Goal: Task Accomplishment & Management: Use online tool/utility

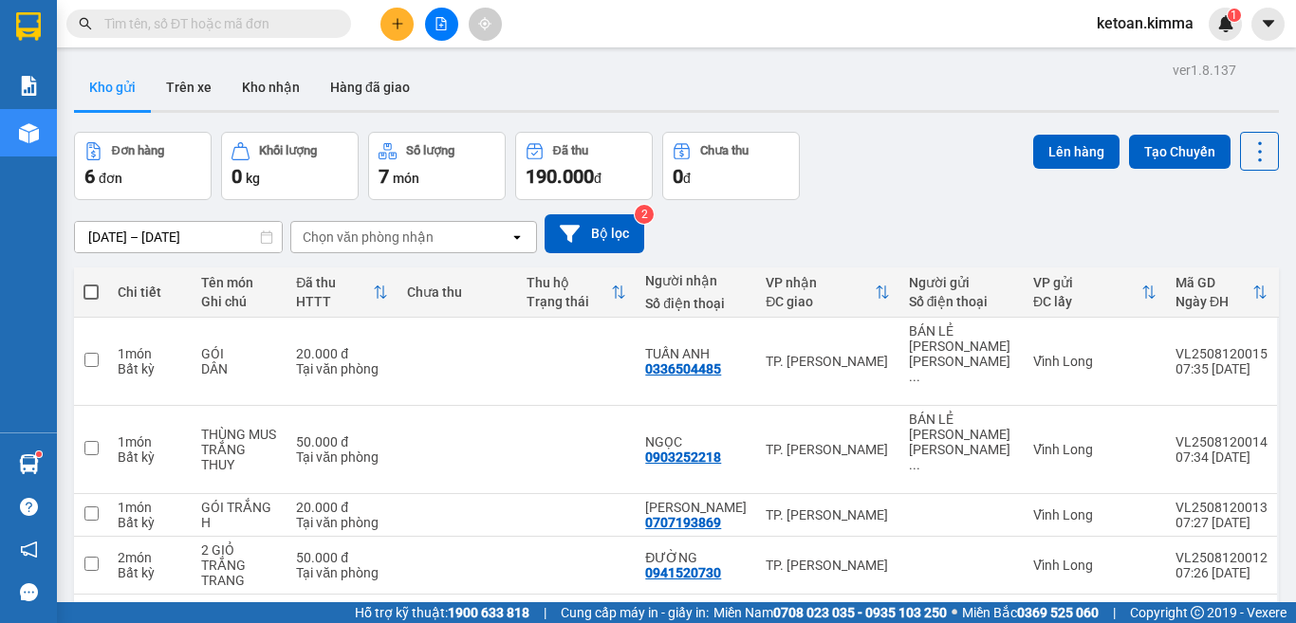
click at [244, 23] on input "text" at bounding box center [216, 23] width 224 height 21
paste input "SG2508110180"
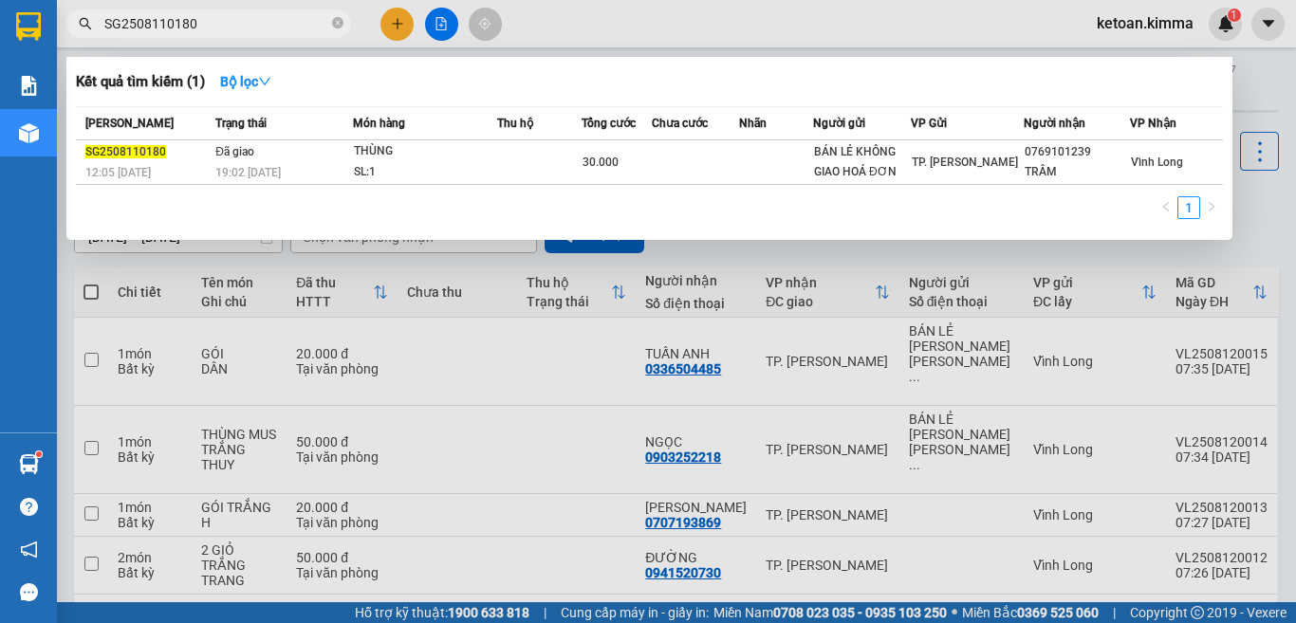
click at [257, 15] on input "SG2508110180" at bounding box center [216, 23] width 224 height 21
paste input "91"
click at [274, 27] on input "SG2508110191" at bounding box center [216, 23] width 224 height 21
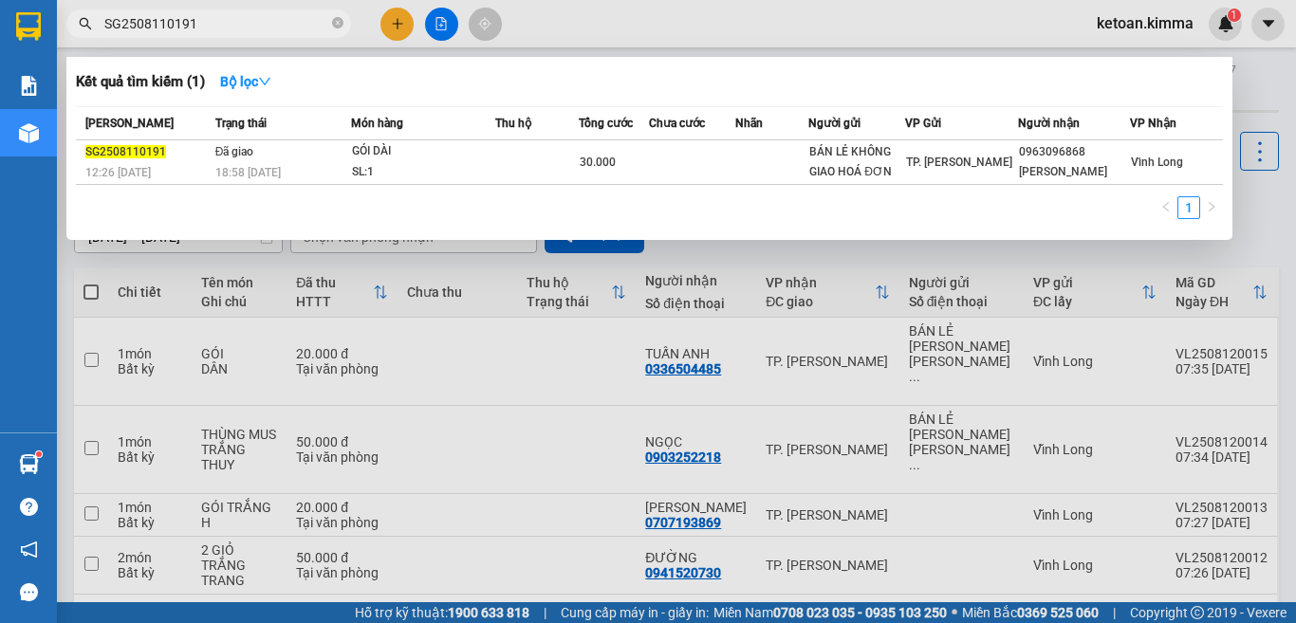
paste input "200"
click at [267, 17] on input "SG2508110200" at bounding box center [216, 23] width 224 height 21
paste input "1"
click at [229, 27] on input "SG2508110201" at bounding box center [216, 23] width 224 height 21
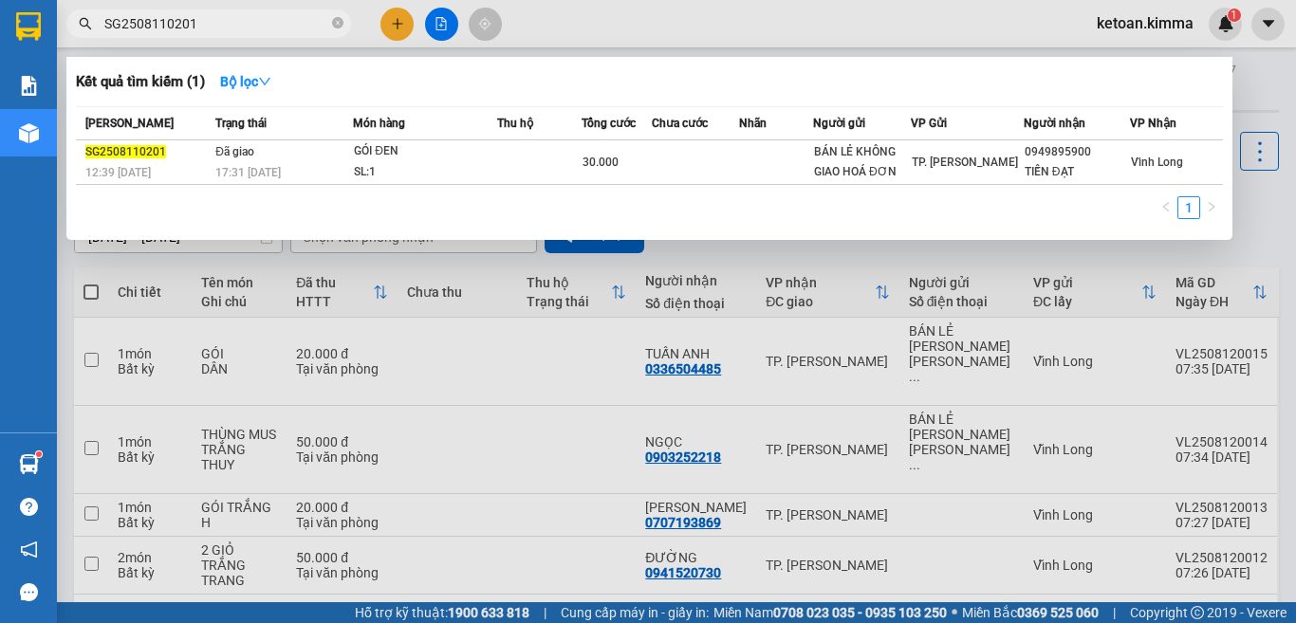
click at [229, 27] on input "SG2508110201" at bounding box center [216, 23] width 224 height 21
paste input "5"
click at [231, 24] on input "SG2508110205" at bounding box center [216, 23] width 224 height 21
paste input "2"
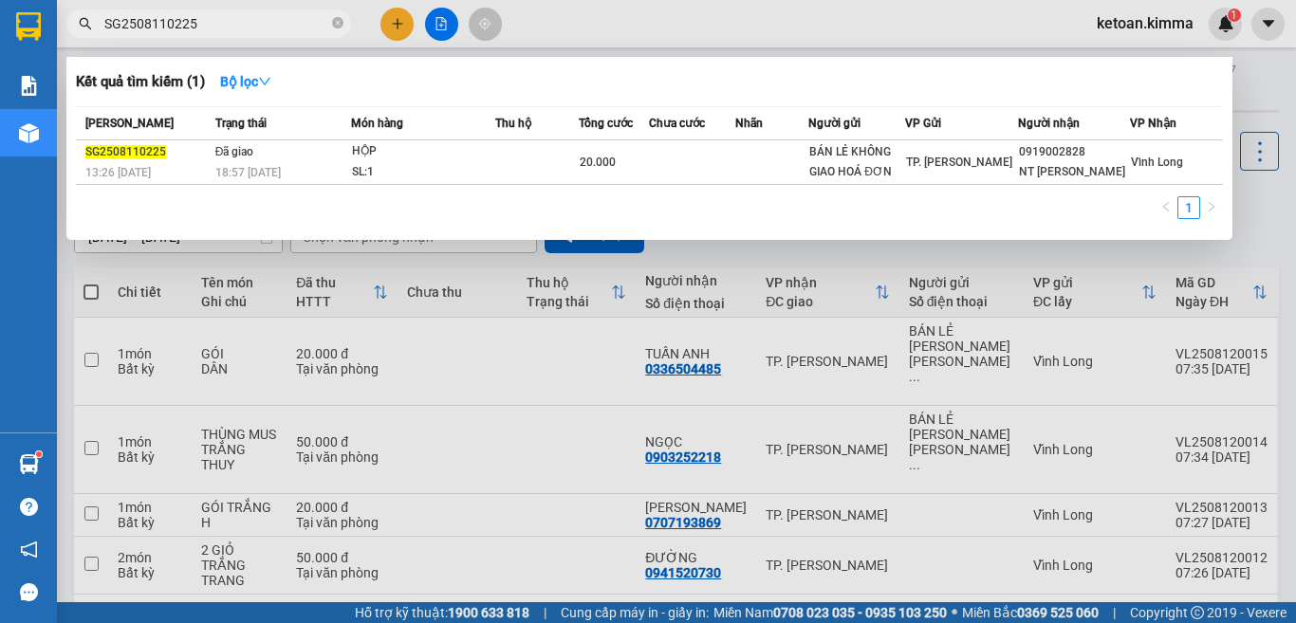
click at [274, 28] on input "SG2508110225" at bounding box center [216, 23] width 224 height 21
paste input "8"
click at [228, 28] on input "SG2508110228" at bounding box center [216, 23] width 224 height 21
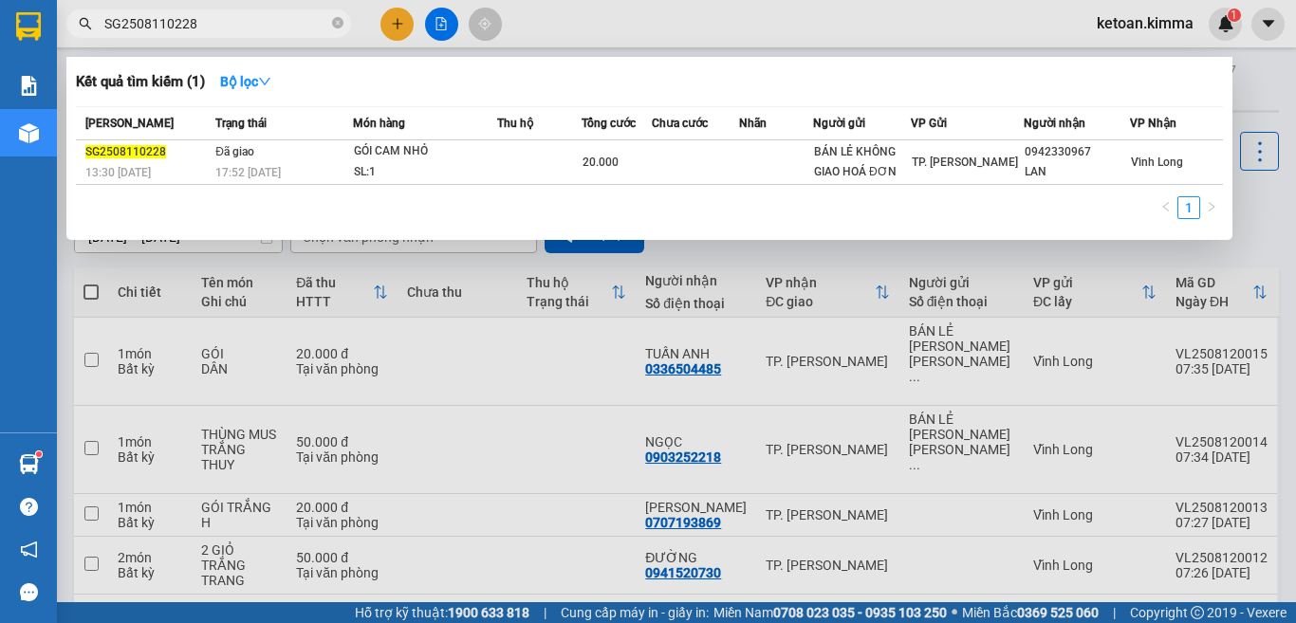
paste input "9"
click at [269, 28] on input "SG2508110229" at bounding box center [216, 23] width 224 height 21
paste input "33"
click at [225, 28] on input "SG2508110233" at bounding box center [216, 23] width 224 height 21
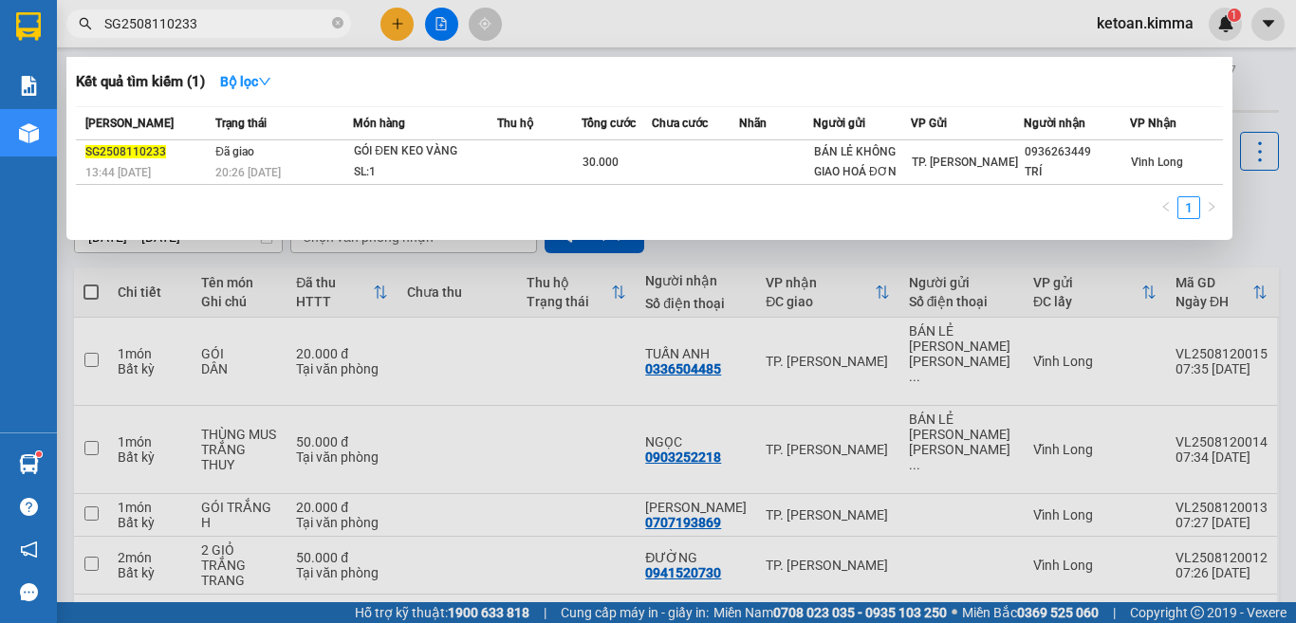
click at [225, 28] on input "SG2508110233" at bounding box center [216, 23] width 224 height 21
paste input "5"
click at [261, 24] on input "SG2508110235" at bounding box center [216, 23] width 224 height 21
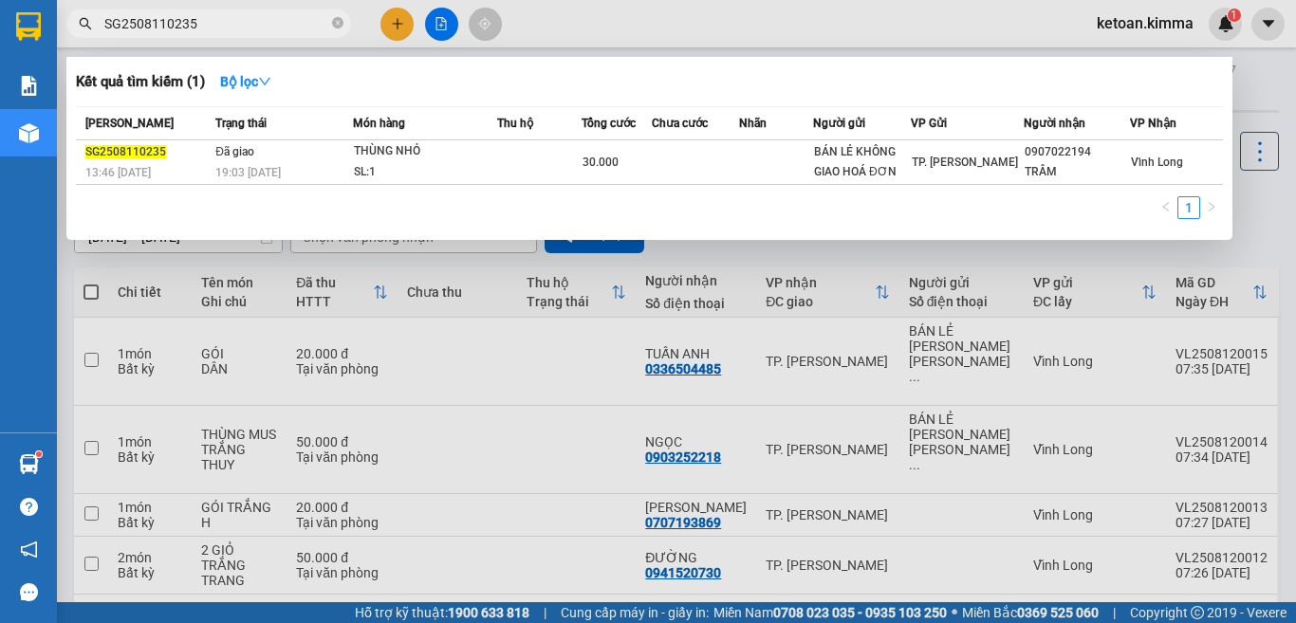
paste input "198"
click at [232, 24] on input "SG2508110198" at bounding box center [216, 23] width 224 height 21
paste input "236"
click at [211, 18] on input "SG2508110236" at bounding box center [216, 23] width 224 height 21
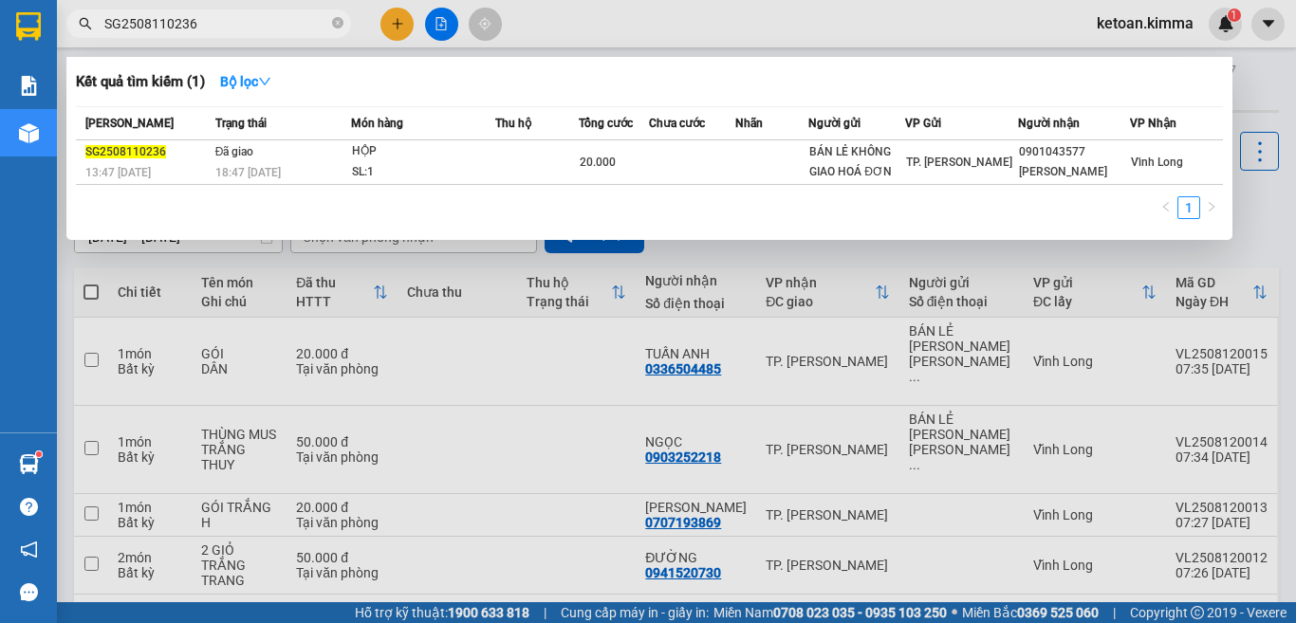
click at [211, 18] on input "SG2508110236" at bounding box center [216, 23] width 224 height 21
paste input "4"
click at [241, 19] on input "SG2508110246" at bounding box center [216, 23] width 224 height 21
paste input "7"
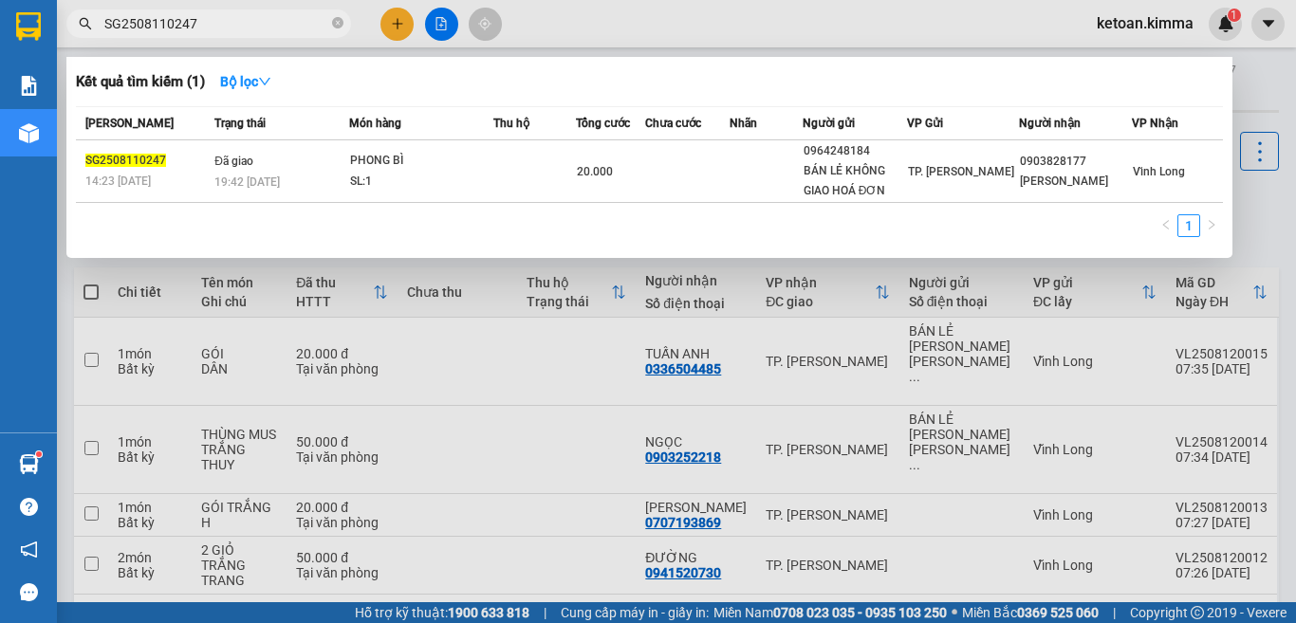
click at [252, 28] on input "SG2508110247" at bounding box center [216, 23] width 224 height 21
paste input "8"
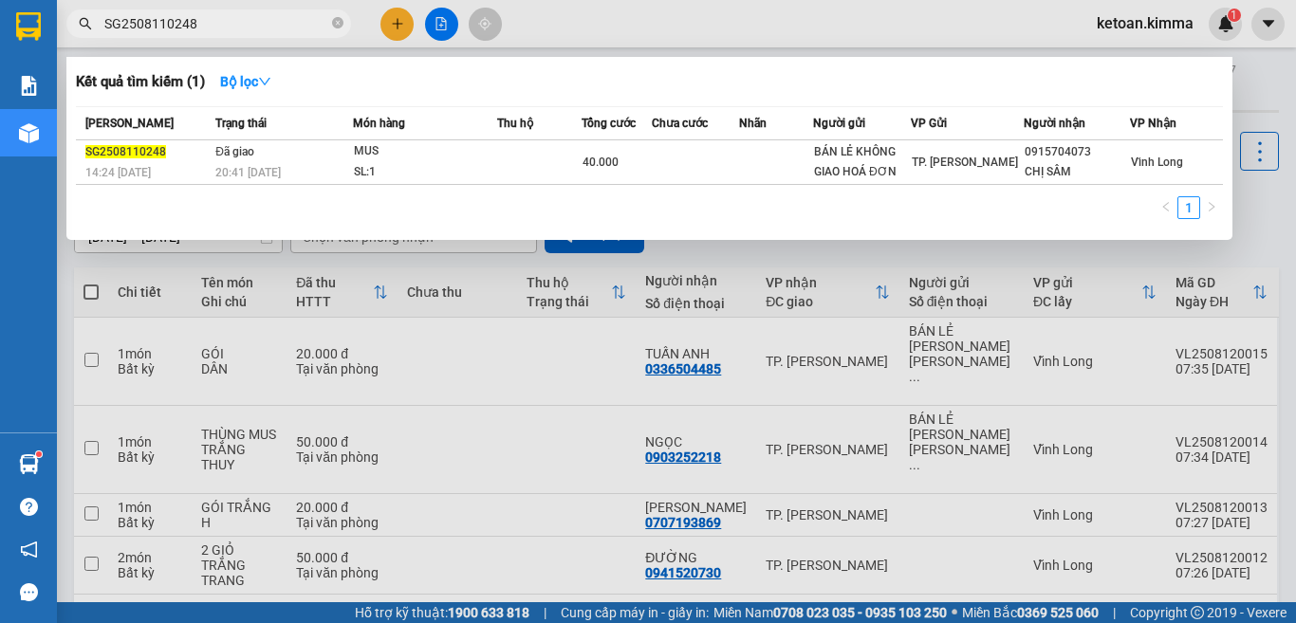
click at [214, 20] on input "SG2508110248" at bounding box center [216, 23] width 224 height 21
paste input "9"
click at [264, 24] on input "SG2508110249" at bounding box center [216, 23] width 224 height 21
click at [264, 23] on input "SG2508110249" at bounding box center [216, 23] width 224 height 21
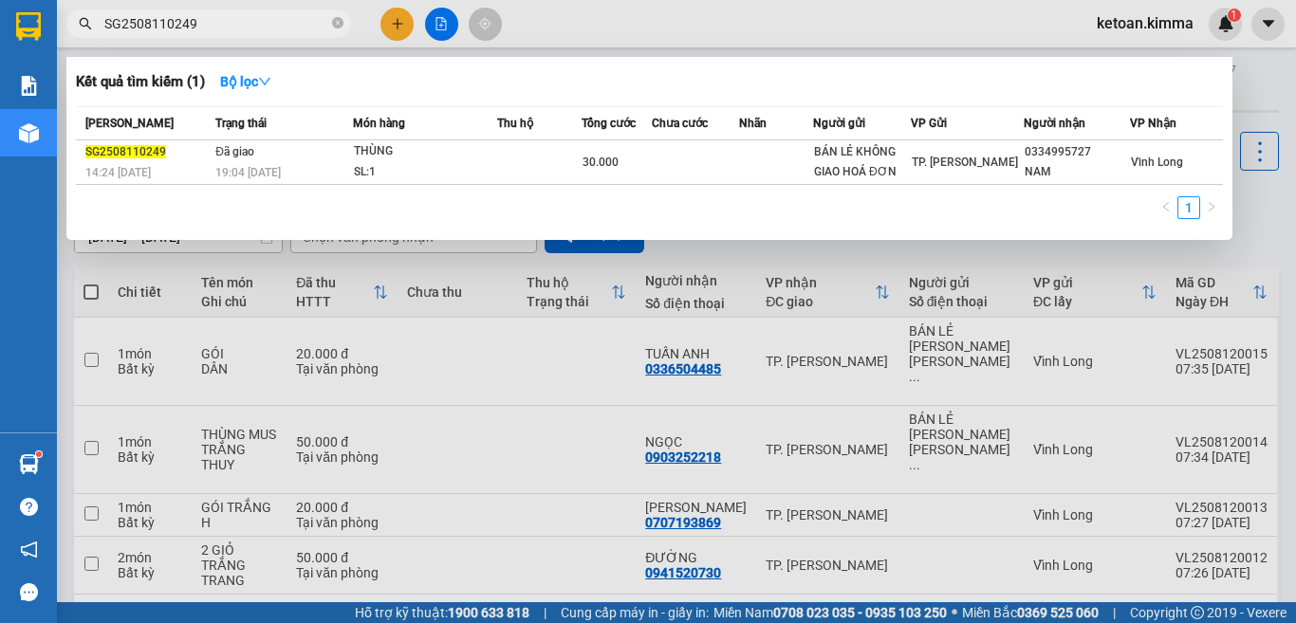
paste input "53"
click at [235, 21] on input "SG2508110253" at bounding box center [216, 23] width 224 height 21
paste input "6"
click at [239, 28] on input "SG2508110256" at bounding box center [216, 23] width 224 height 21
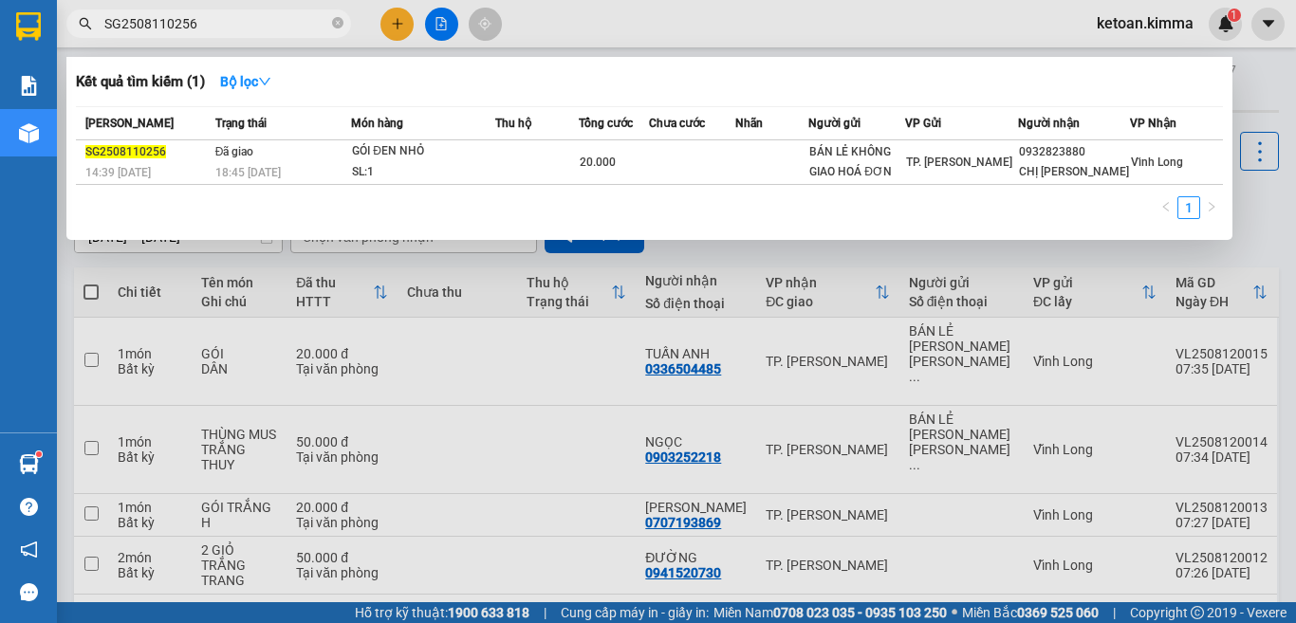
click at [239, 28] on input "SG2508110256" at bounding box center [216, 23] width 224 height 21
paste input "62"
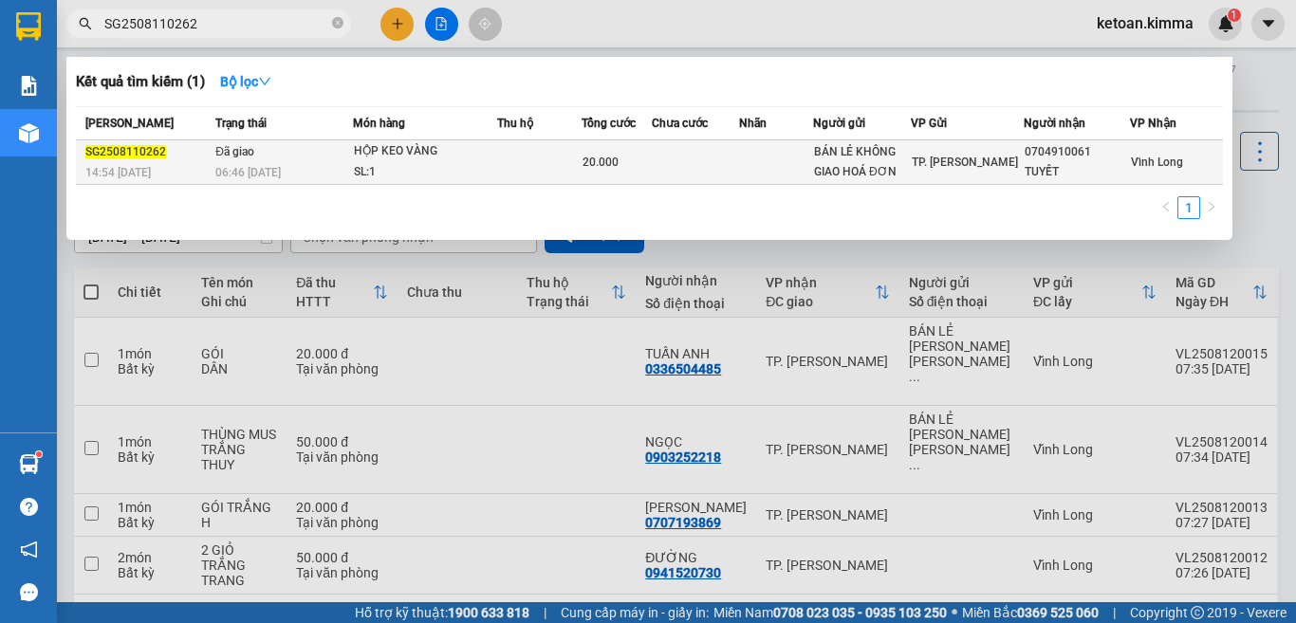
type input "SG2508110262"
click at [318, 166] on div "06:46 [DATE]" at bounding box center [283, 172] width 137 height 21
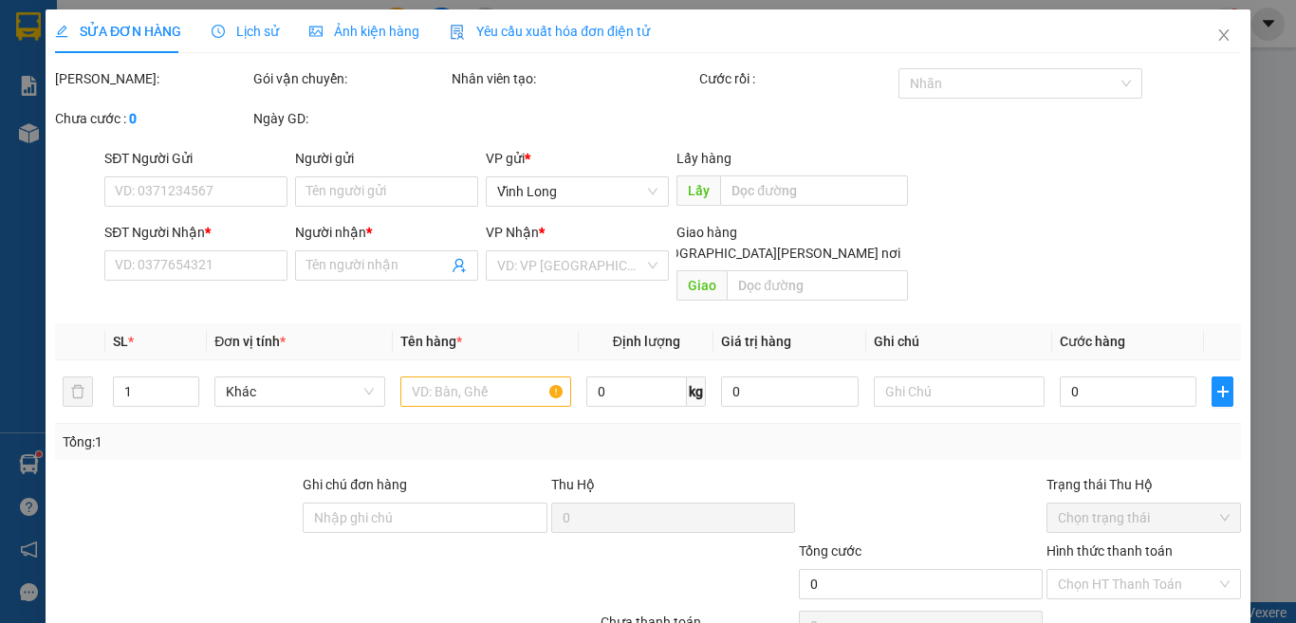
click at [552, 28] on span "Yêu cầu xuất hóa đơn điện tử" at bounding box center [550, 31] width 200 height 15
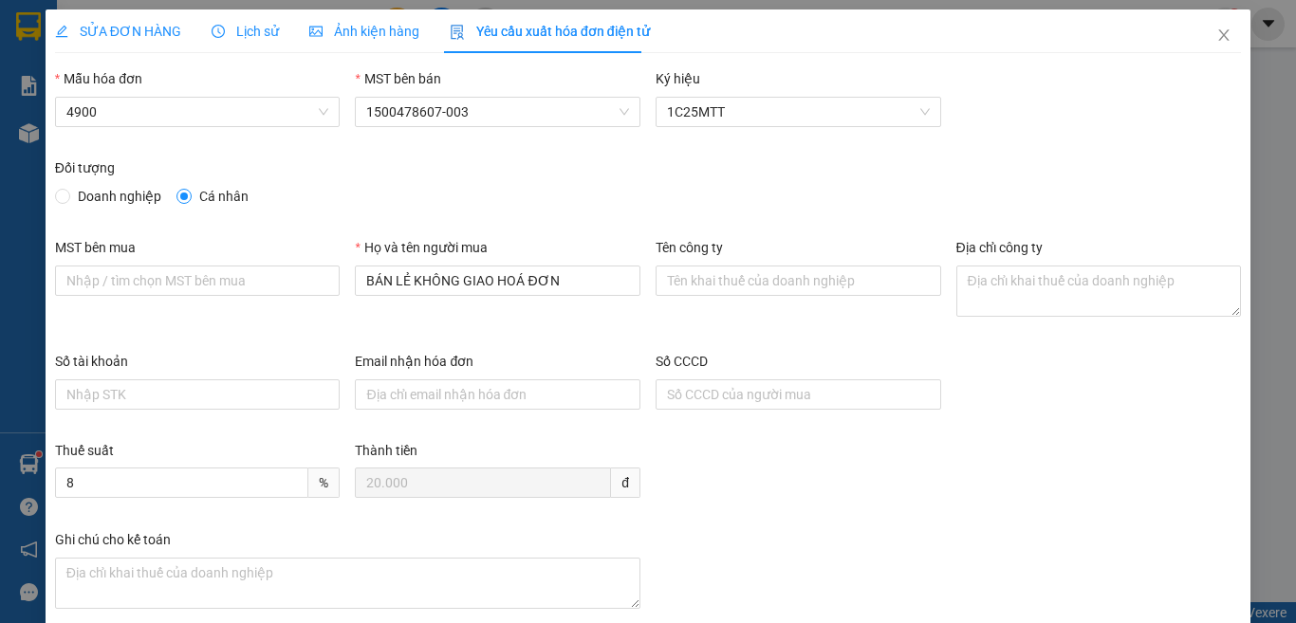
type input "8"
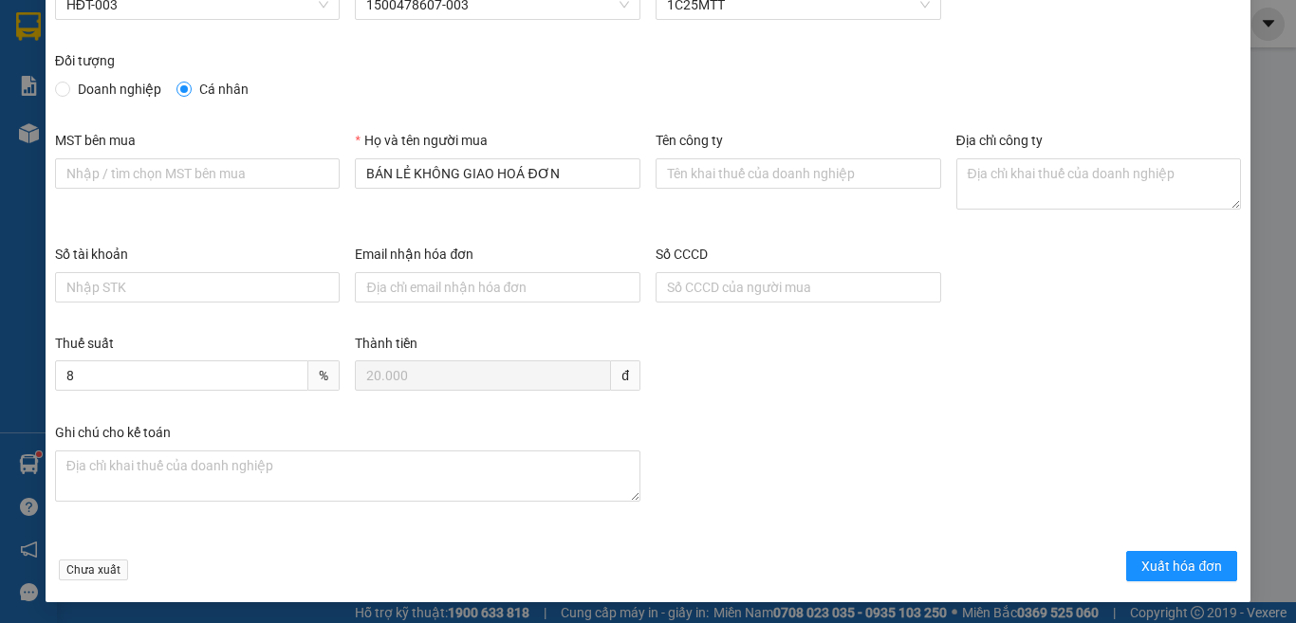
scroll to position [108, 0]
click at [1164, 560] on span "Xuất hóa đơn" at bounding box center [1181, 565] width 81 height 21
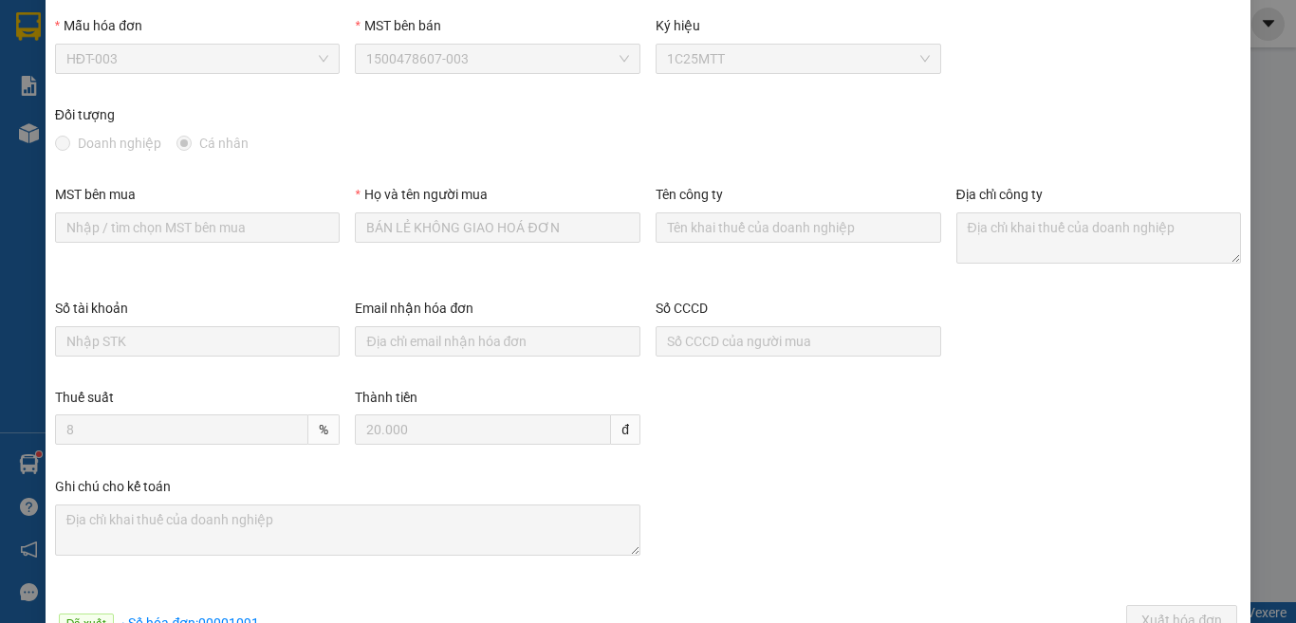
scroll to position [0, 0]
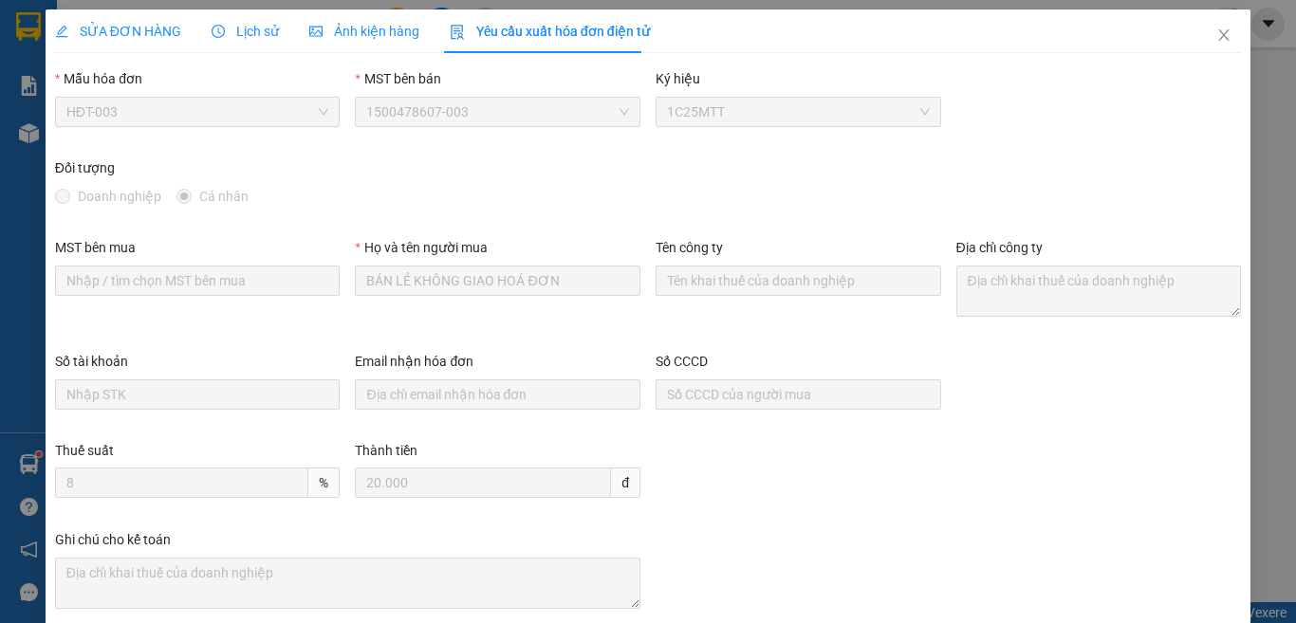
click at [121, 21] on div "SỬA ĐƠN HÀNG" at bounding box center [118, 31] width 126 height 21
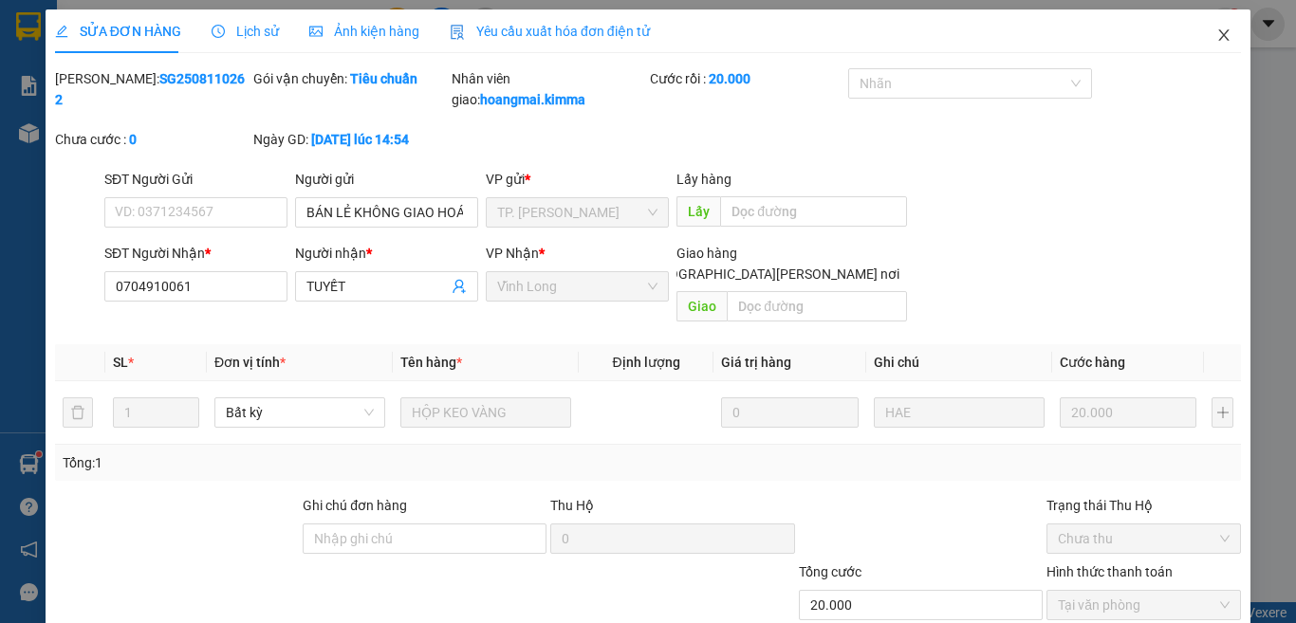
click at [1216, 33] on icon "close" at bounding box center [1223, 35] width 15 height 15
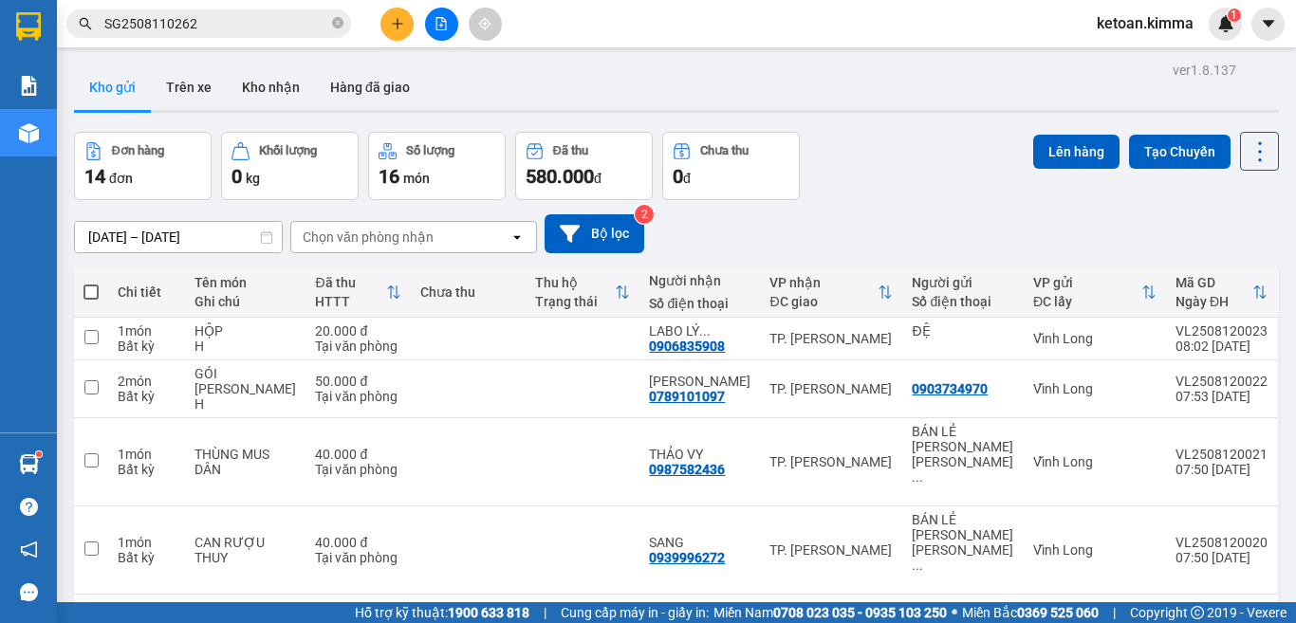
click at [241, 19] on input "SG2508110262" at bounding box center [216, 23] width 224 height 21
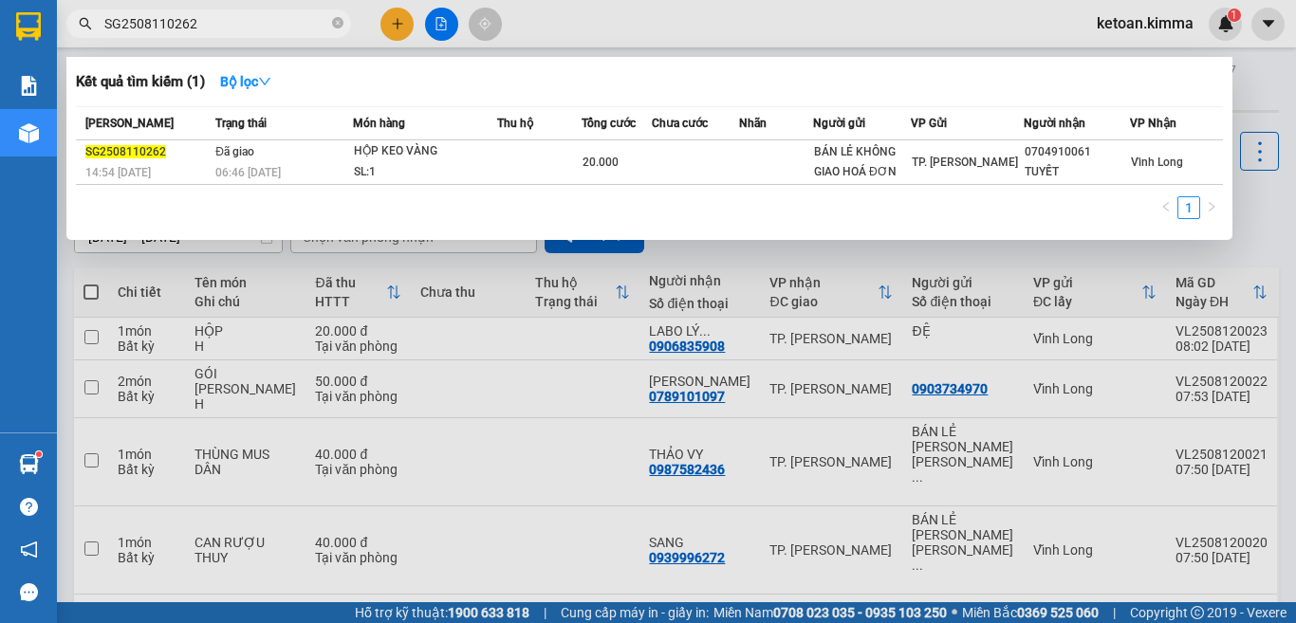
click at [241, 19] on input "SG2508110262" at bounding box center [216, 23] width 224 height 21
paste input "3"
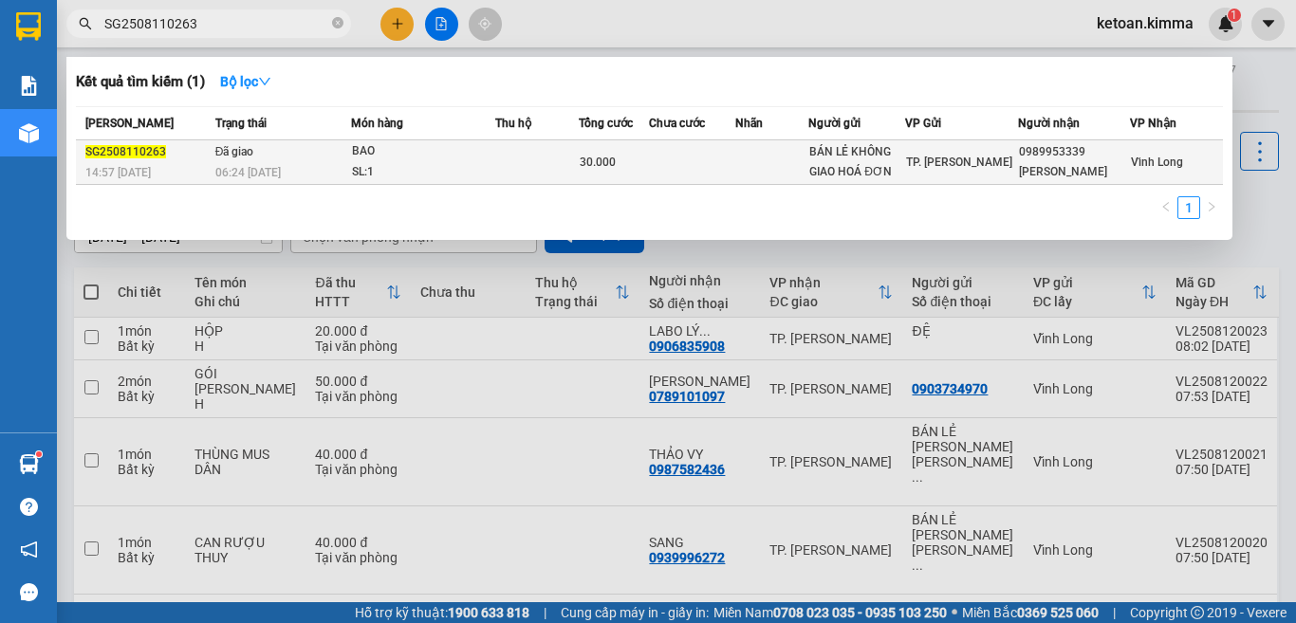
type input "SG2508110263"
click at [279, 162] on div "06:24 [DATE]" at bounding box center [282, 172] width 135 height 21
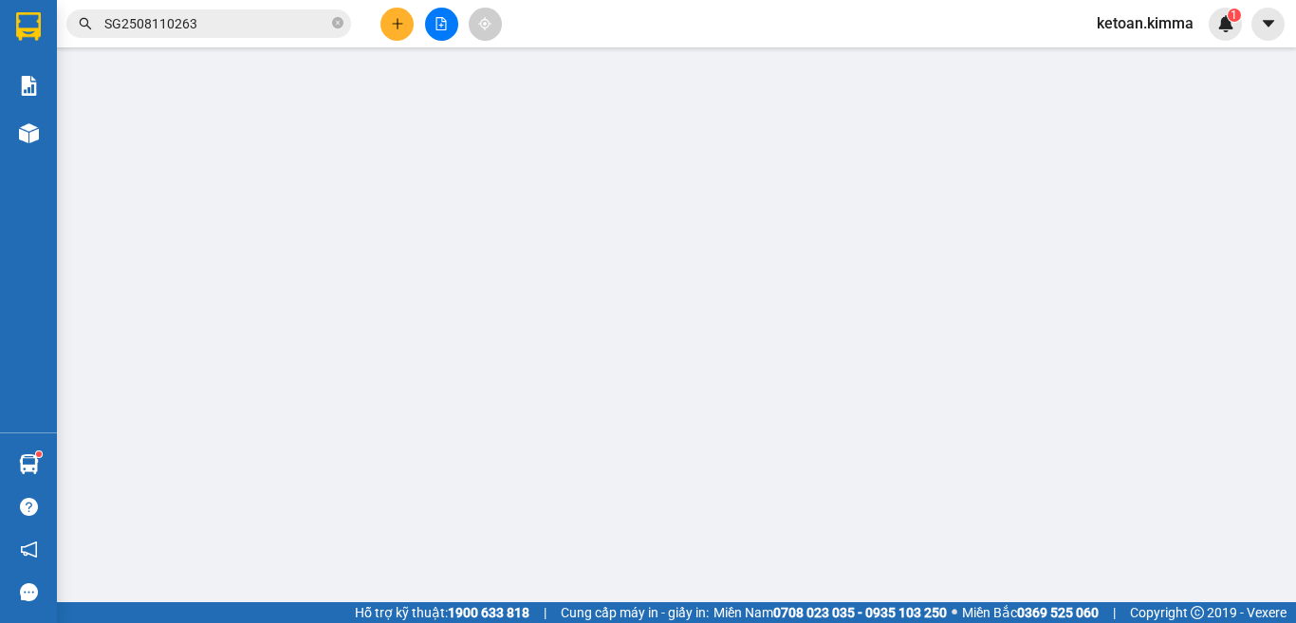
type input "BÁN LẺ KHÔNG GIAO HOÁ ĐƠN"
type input "0989953339"
type input "[PERSON_NAME]"
type input "NHI G"
type input "30.000"
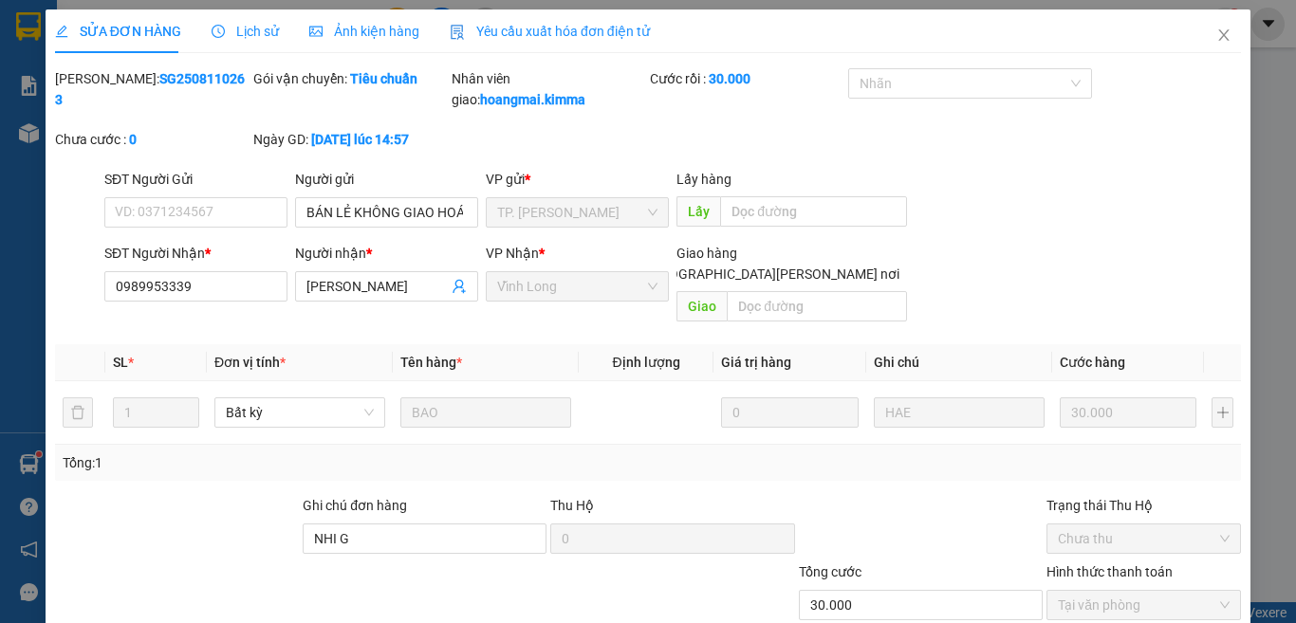
click at [566, 33] on span "Yêu cầu xuất hóa đơn điện tử" at bounding box center [550, 31] width 200 height 15
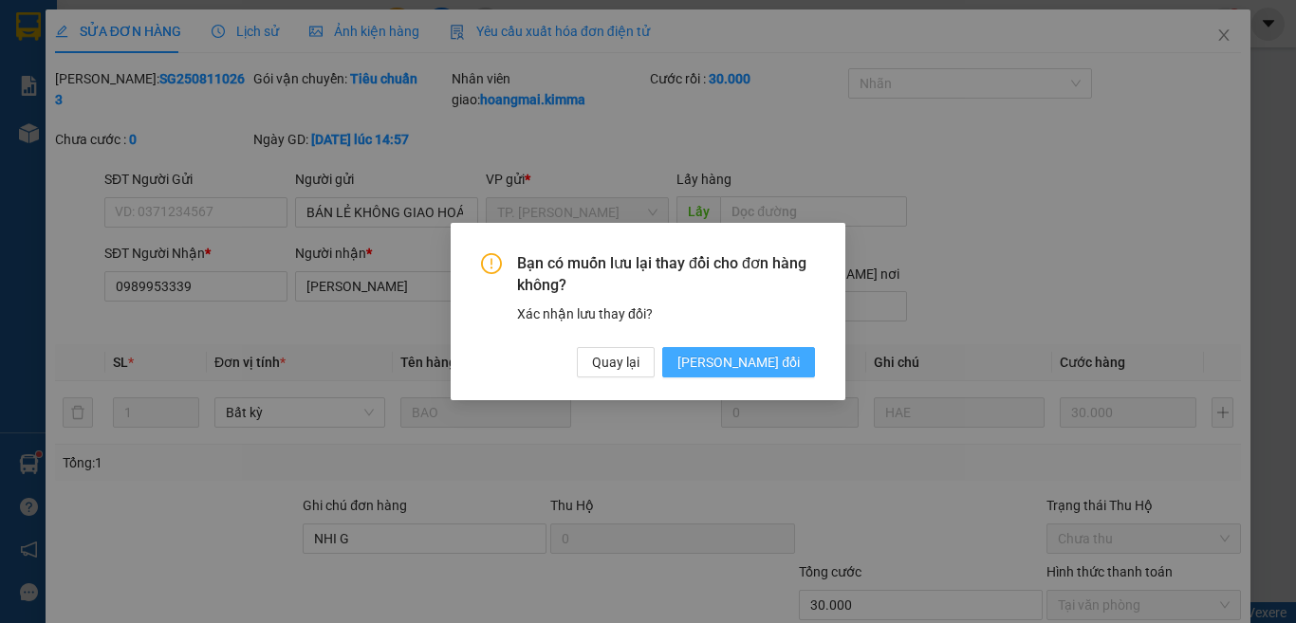
click at [765, 358] on span "[PERSON_NAME] đổi" at bounding box center [738, 362] width 122 height 21
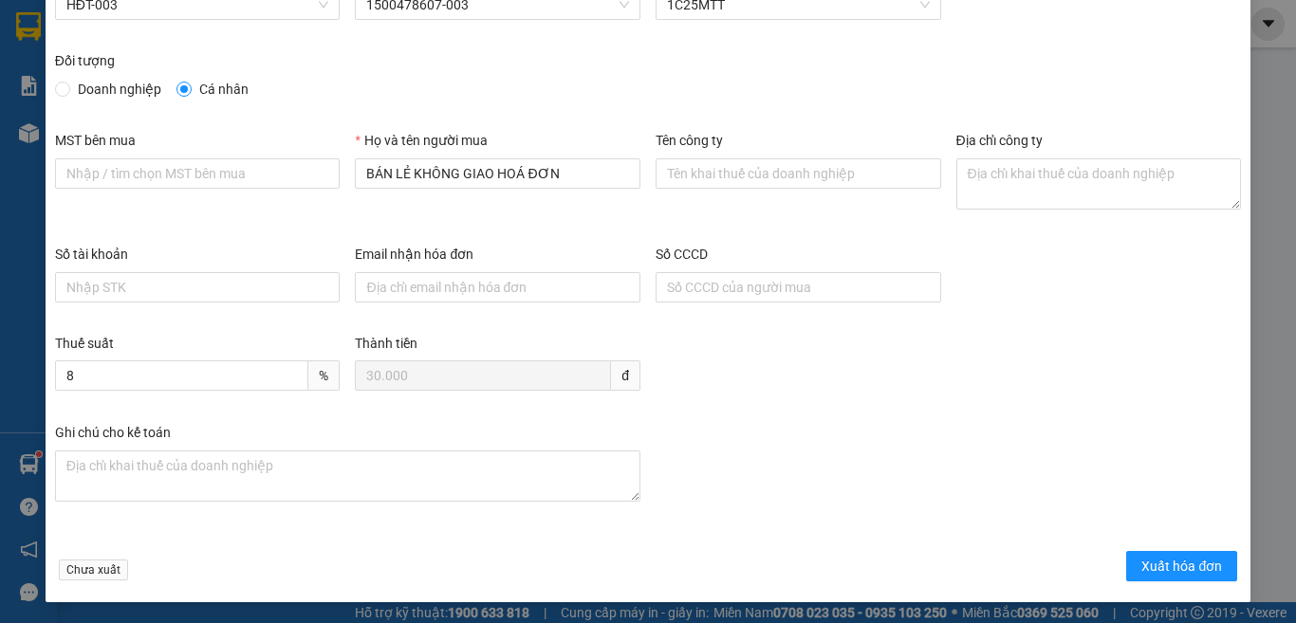
scroll to position [108, 0]
click at [1164, 556] on span "Xuất hóa đơn" at bounding box center [1181, 565] width 81 height 21
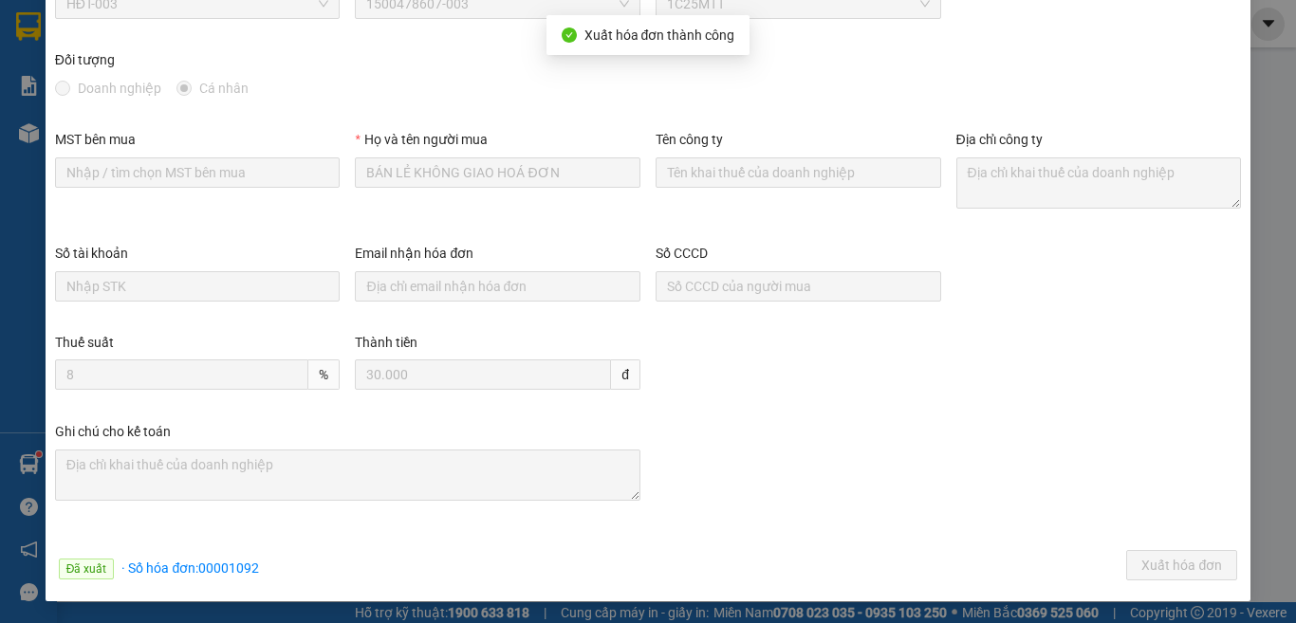
click at [470, 547] on form "[PERSON_NAME] đơn HĐT-003 MST bên bán 1500478607-003 Ký [PERSON_NAME] 1C25MTT Đ…" at bounding box center [648, 273] width 1186 height 627
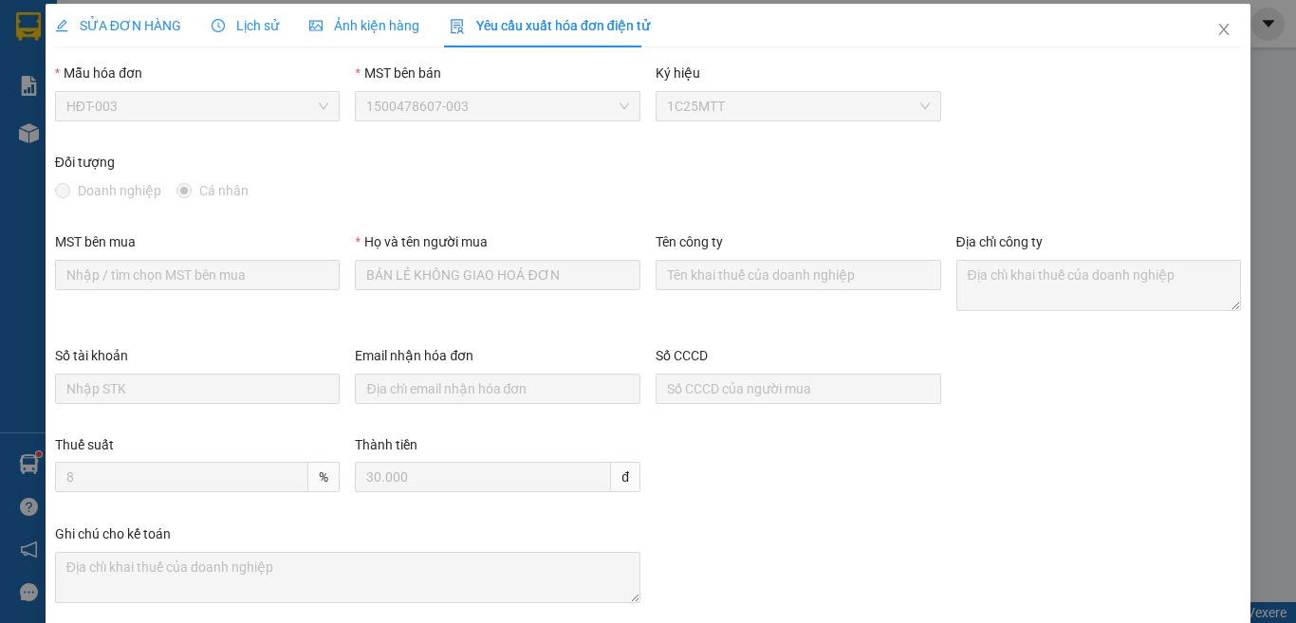
scroll to position [0, 0]
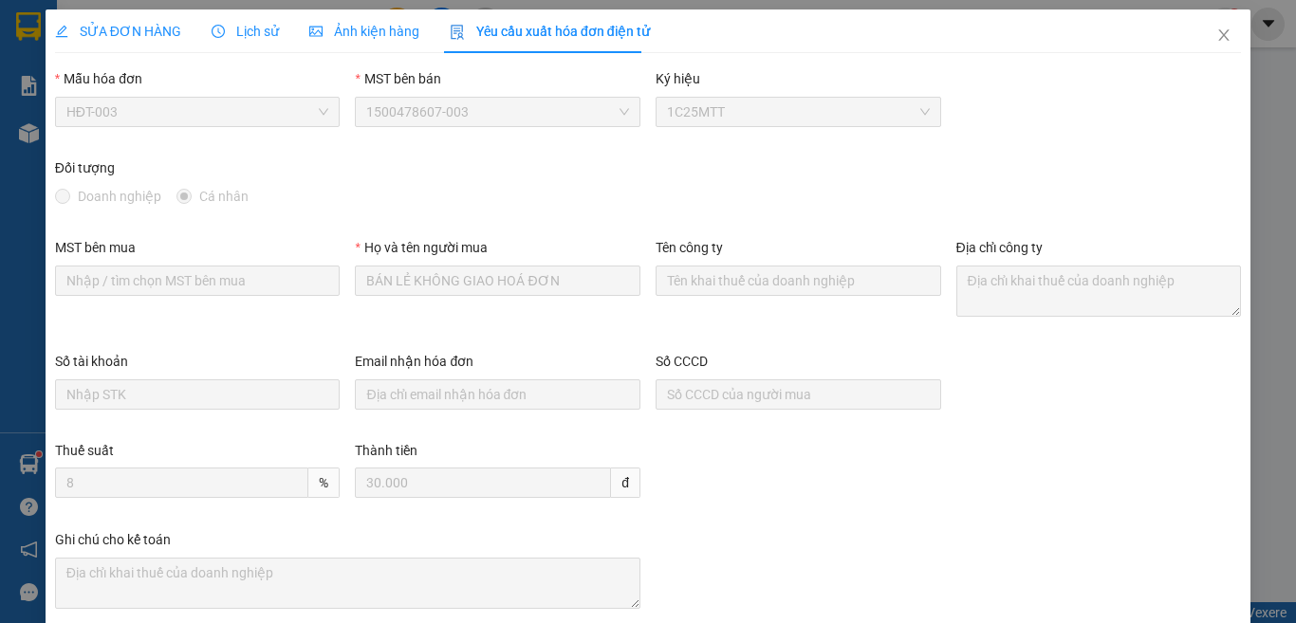
click at [141, 29] on span "SỬA ĐƠN HÀNG" at bounding box center [118, 31] width 126 height 15
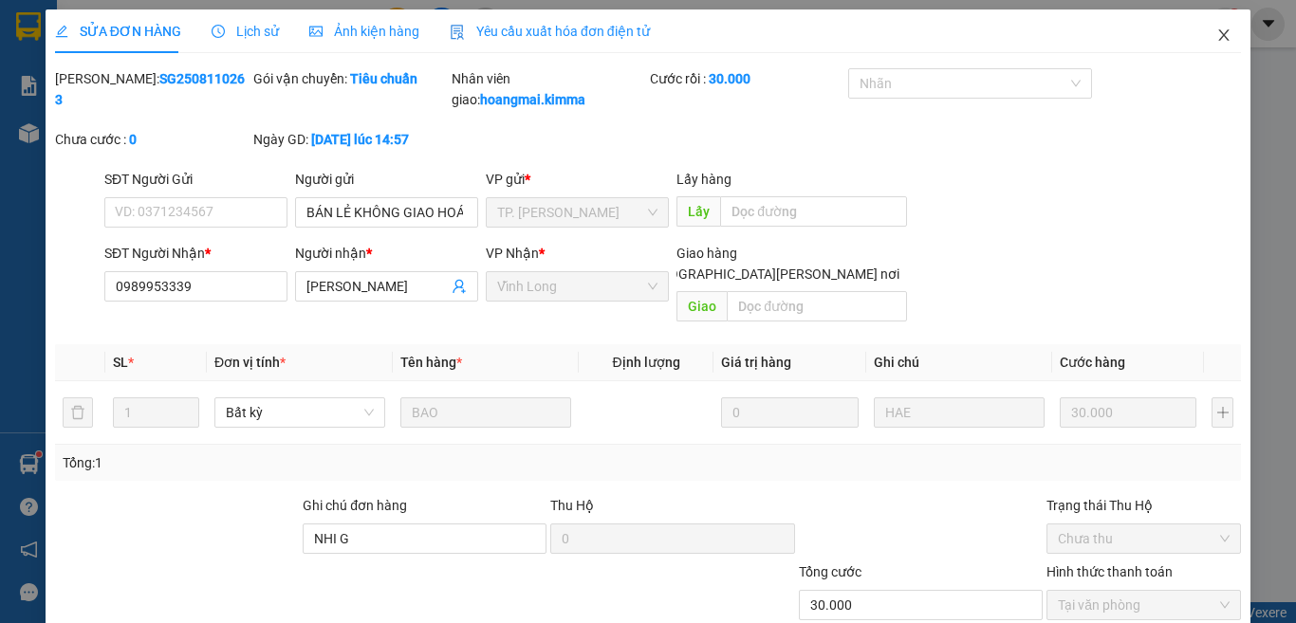
click at [1216, 32] on icon "close" at bounding box center [1223, 35] width 15 height 15
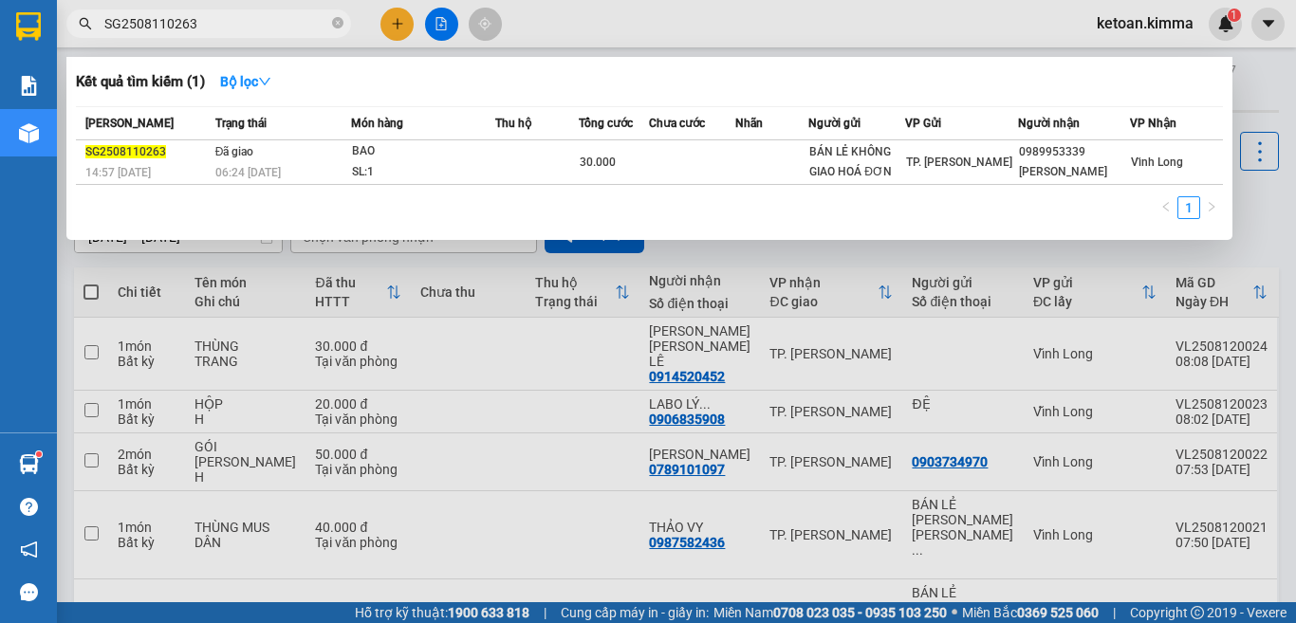
click at [217, 27] on input "SG2508110263" at bounding box center [216, 23] width 224 height 21
click at [214, 26] on input "SG2508110263" at bounding box center [216, 23] width 224 height 21
paste input "5"
click at [225, 36] on span "SG2508110265" at bounding box center [208, 23] width 285 height 28
click at [219, 14] on input "SG2508110265" at bounding box center [216, 23] width 224 height 21
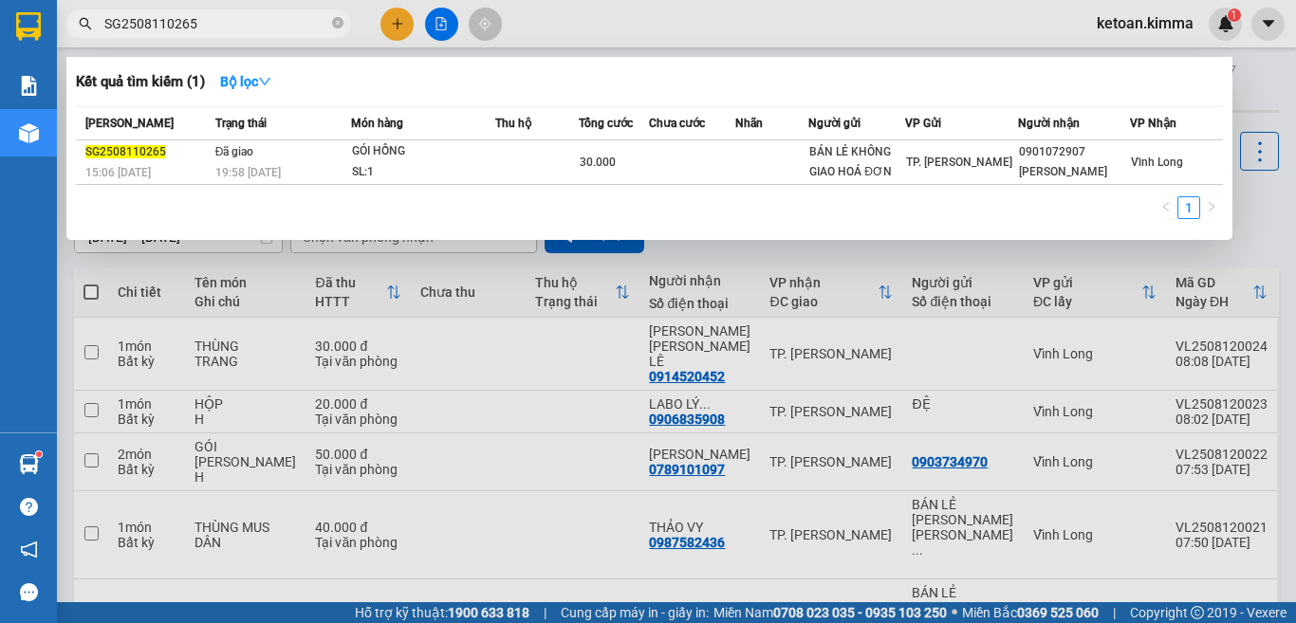
click at [219, 14] on input "SG2508110265" at bounding box center [216, 23] width 224 height 21
paste input "9"
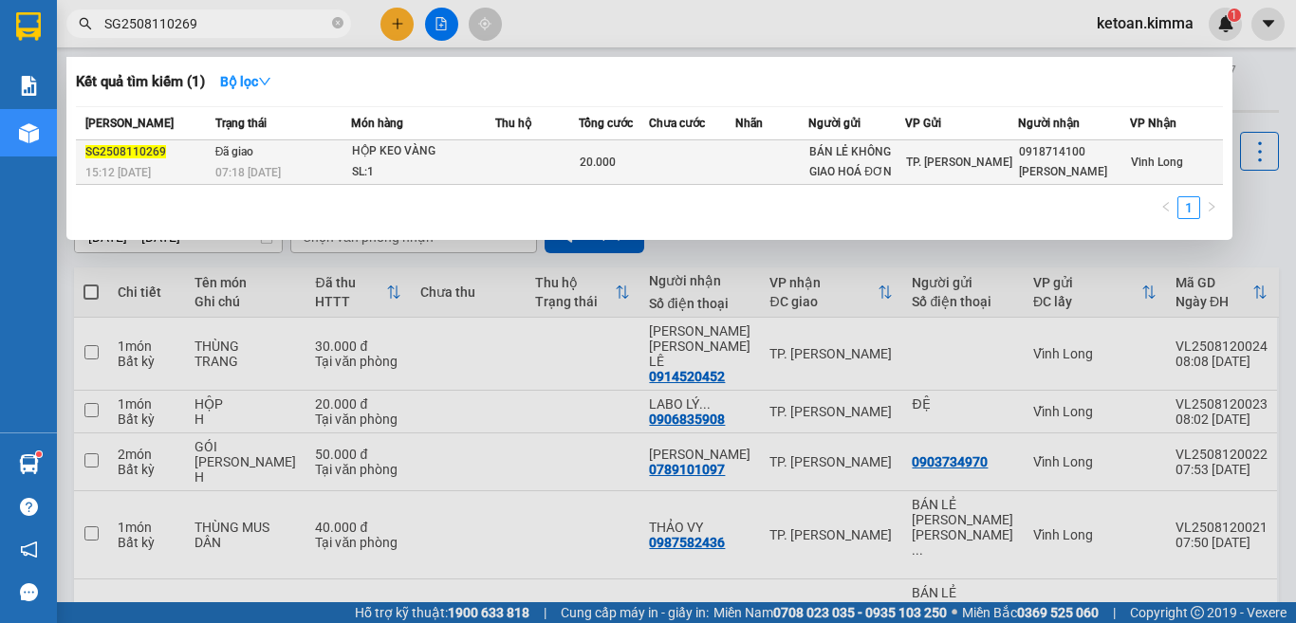
type input "SG2508110269"
click at [312, 160] on td "Đã giao 07:18 [DATE]" at bounding box center [281, 162] width 140 height 45
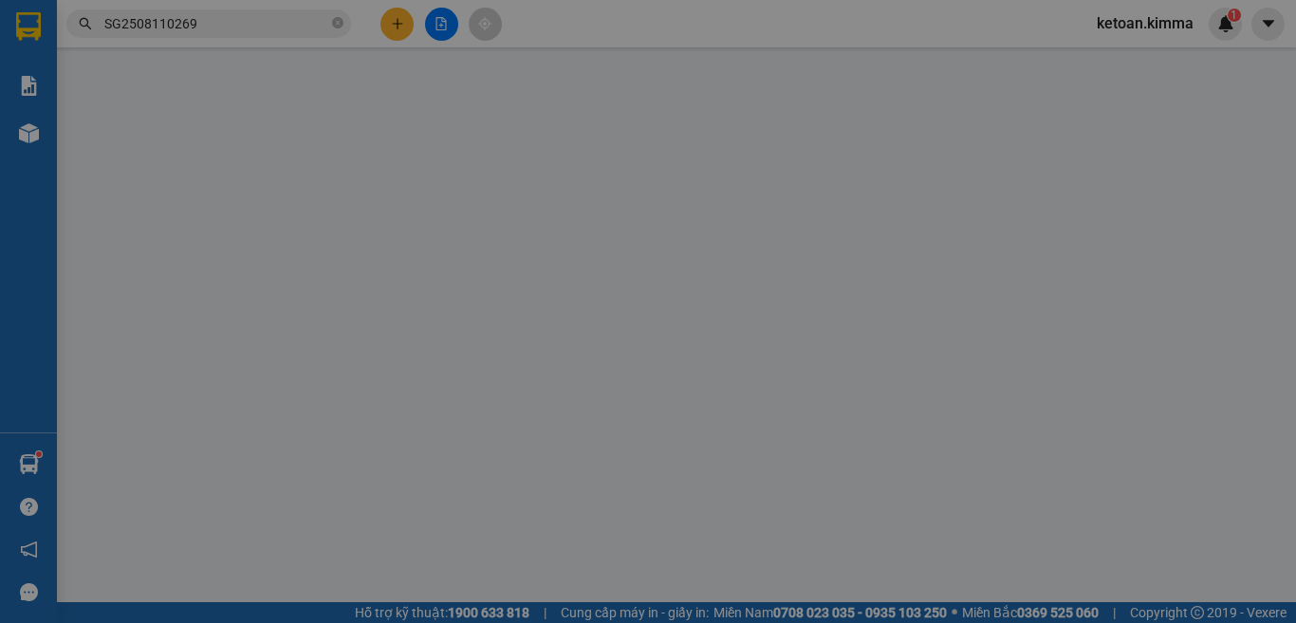
type input "BÁN LẺ KHÔNG GIAO HOÁ ĐƠN"
type input "0918714100"
type input "[PERSON_NAME]"
type input "NHI G"
type input "20.000"
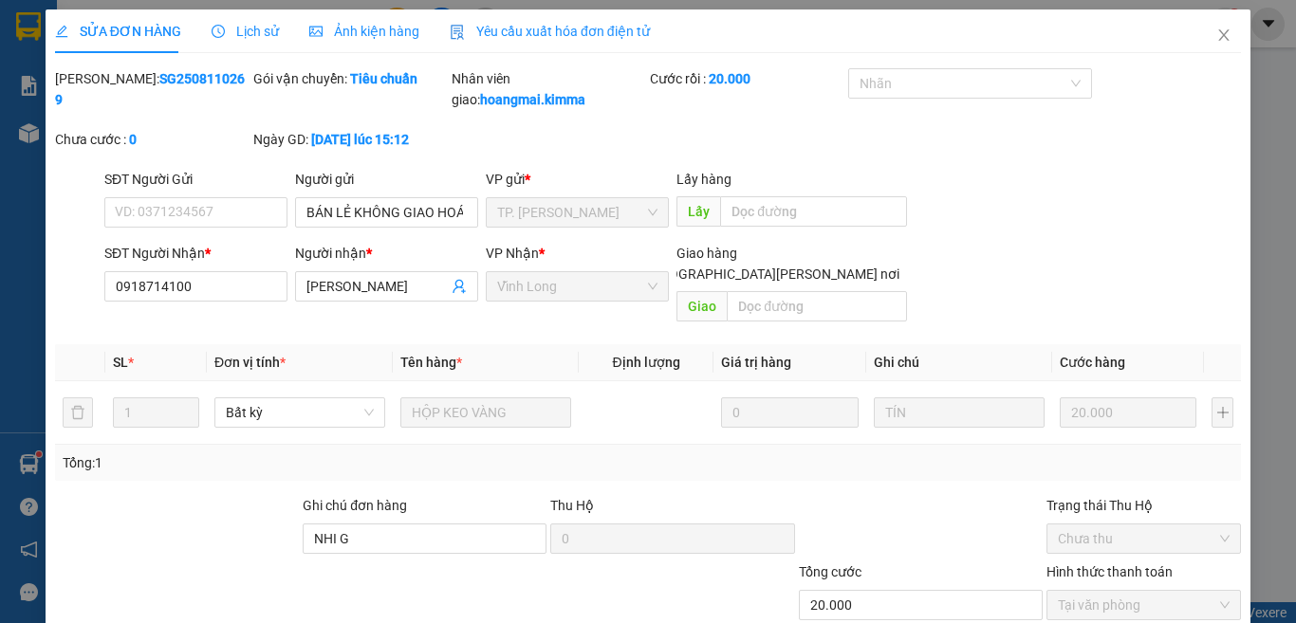
click at [552, 31] on span "Yêu cầu xuất hóa đơn điện tử" at bounding box center [550, 31] width 200 height 15
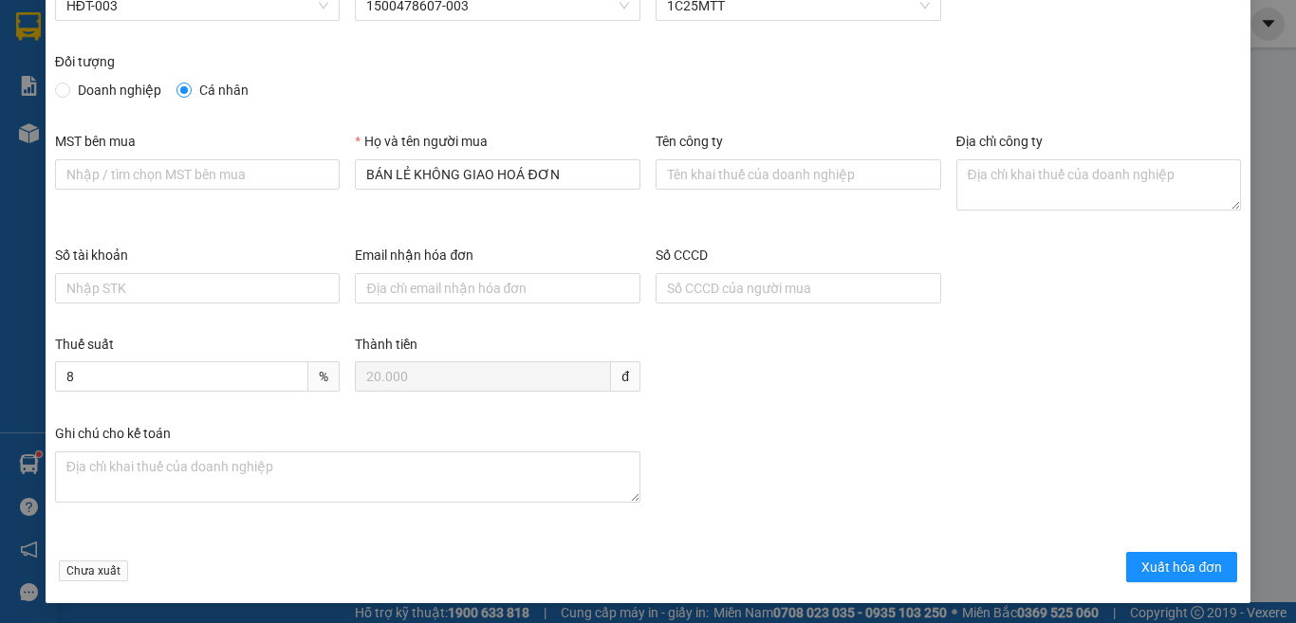
scroll to position [108, 0]
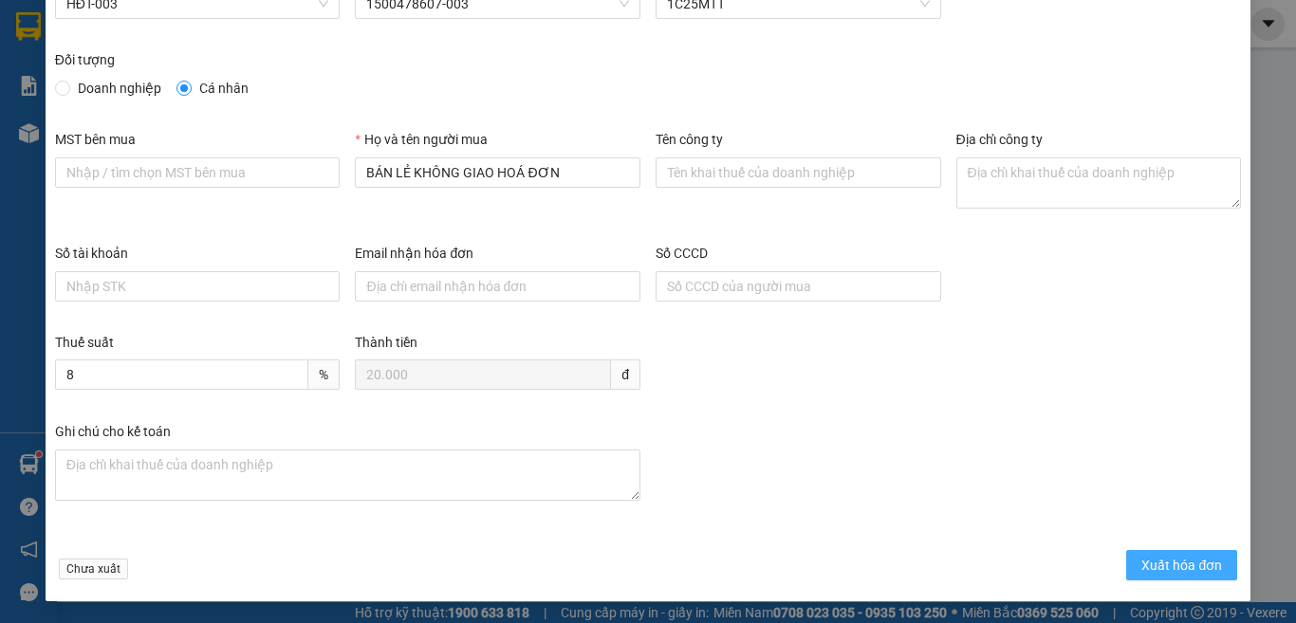
click at [1141, 555] on span "Xuất hóa đơn" at bounding box center [1181, 565] width 81 height 21
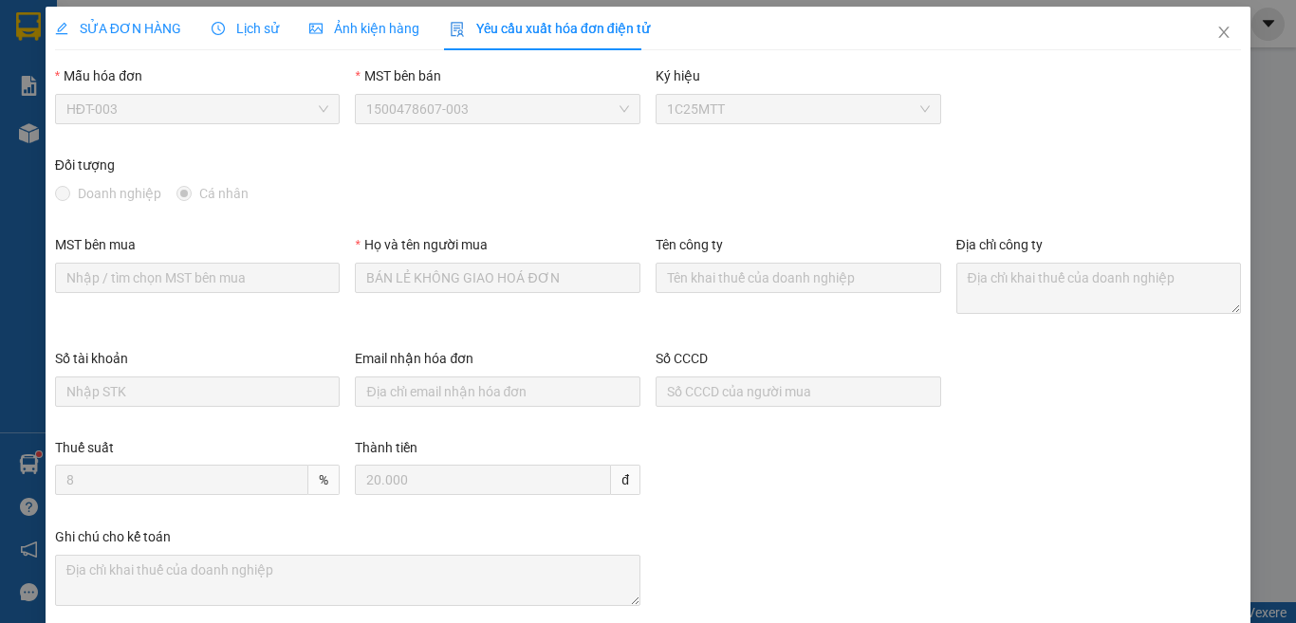
scroll to position [0, 0]
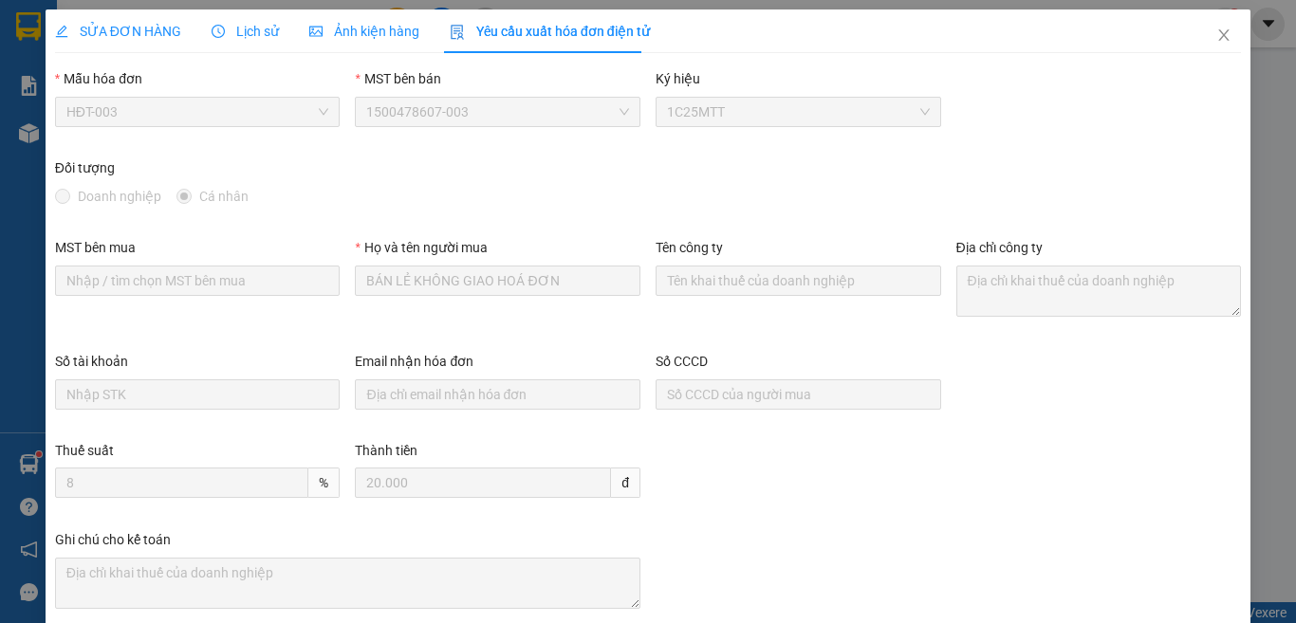
click at [151, 31] on span "SỬA ĐƠN HÀNG" at bounding box center [118, 31] width 126 height 15
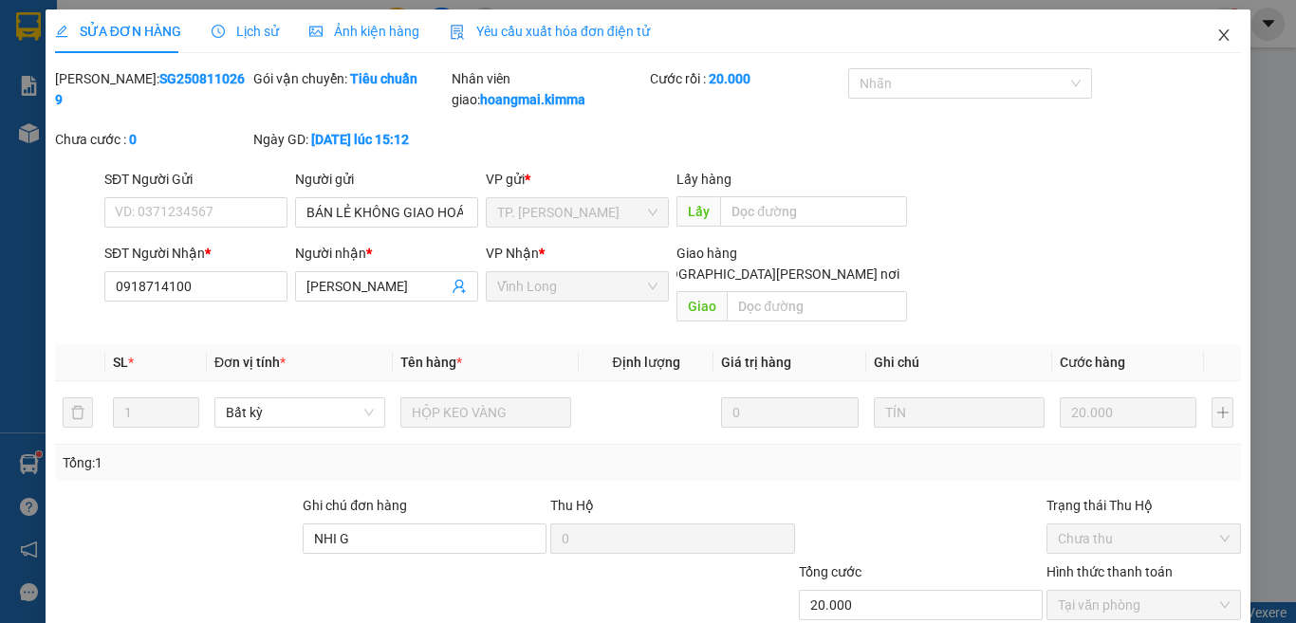
drag, startPoint x: 1210, startPoint y: 37, endPoint x: 597, endPoint y: 6, distance: 613.8
click at [1219, 37] on icon "close" at bounding box center [1224, 34] width 10 height 11
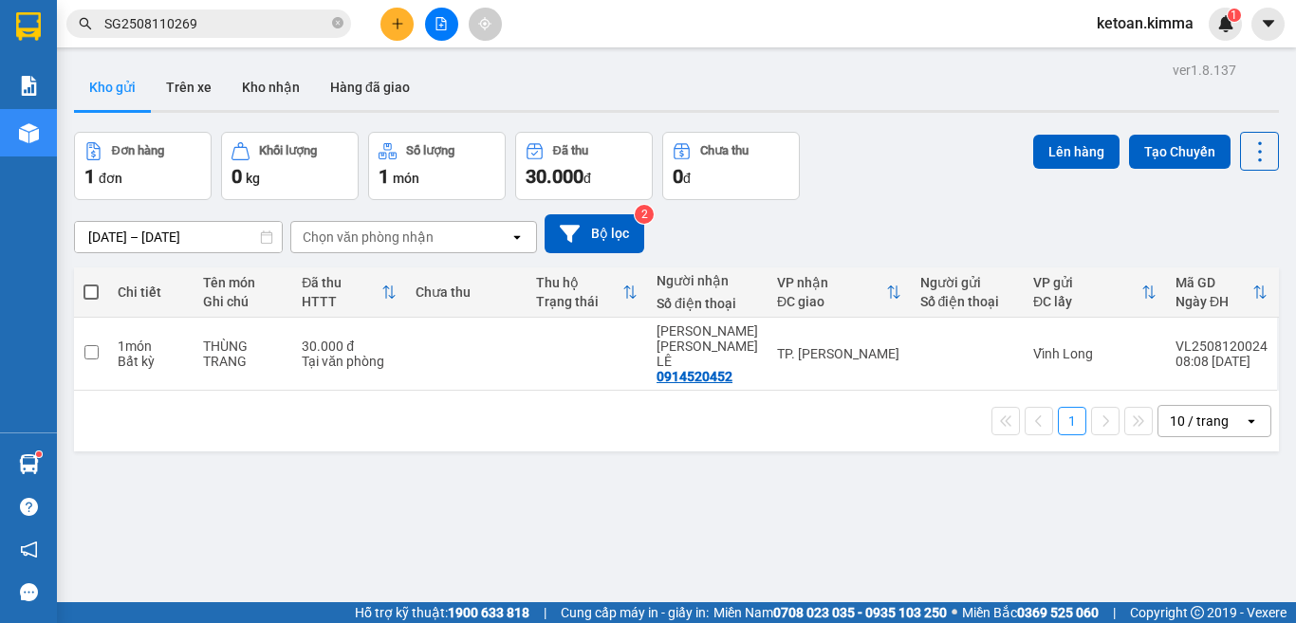
click at [201, 16] on input "SG2508110269" at bounding box center [216, 23] width 224 height 21
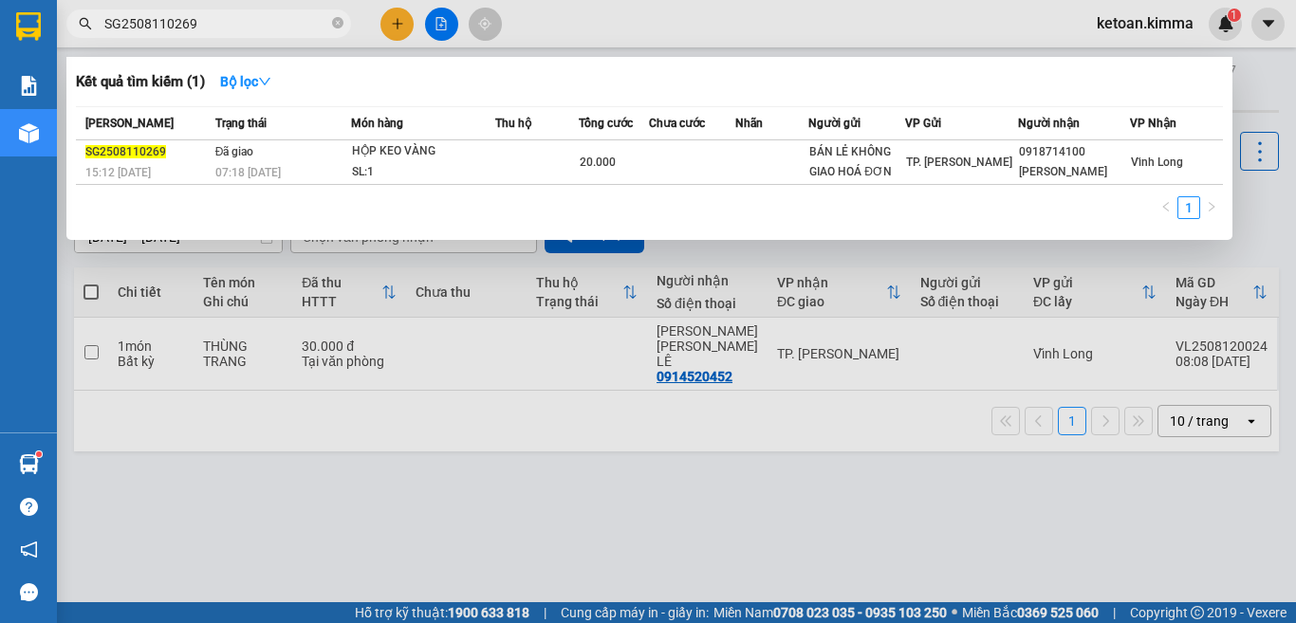
click at [198, 17] on input "SG2508110269" at bounding box center [216, 23] width 224 height 21
paste input "75"
type input "SG2508110275"
click at [337, 21] on icon "close-circle" at bounding box center [337, 22] width 11 height 11
